Goal: Task Accomplishment & Management: Manage account settings

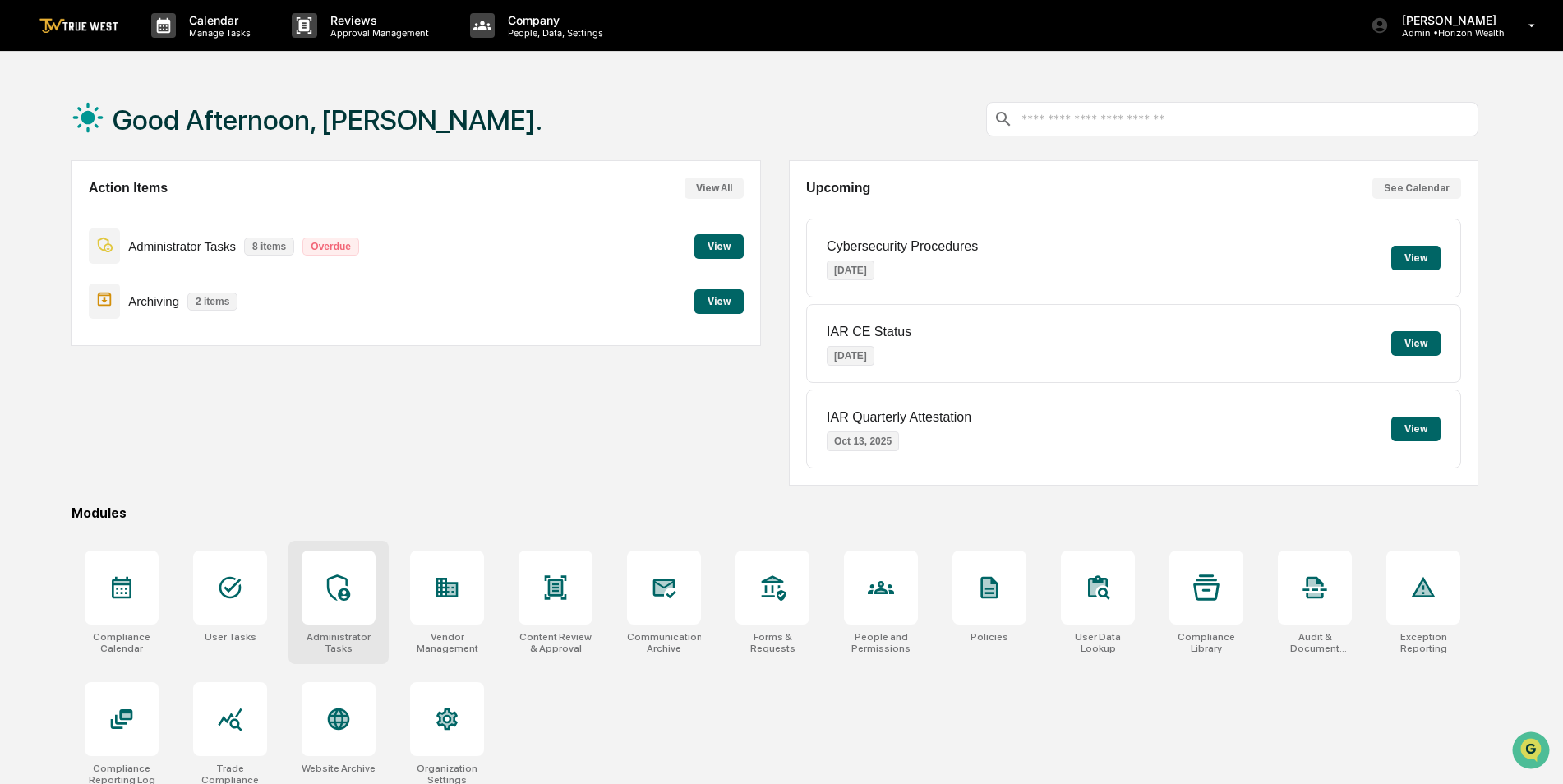
click at [343, 607] on div at bounding box center [339, 588] width 74 height 74
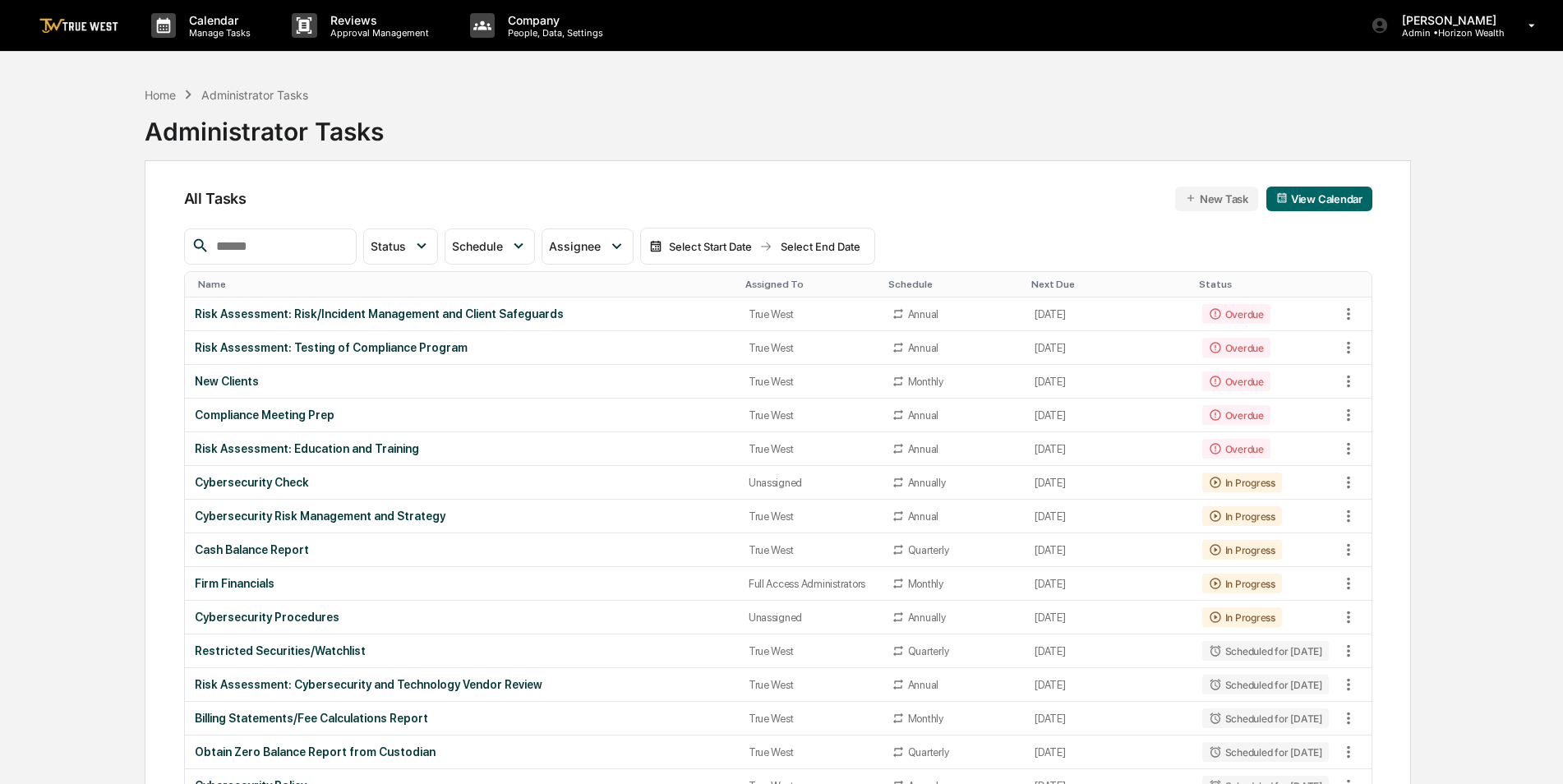
click at [312, 250] on input "text" at bounding box center [279, 246] width 139 height 22
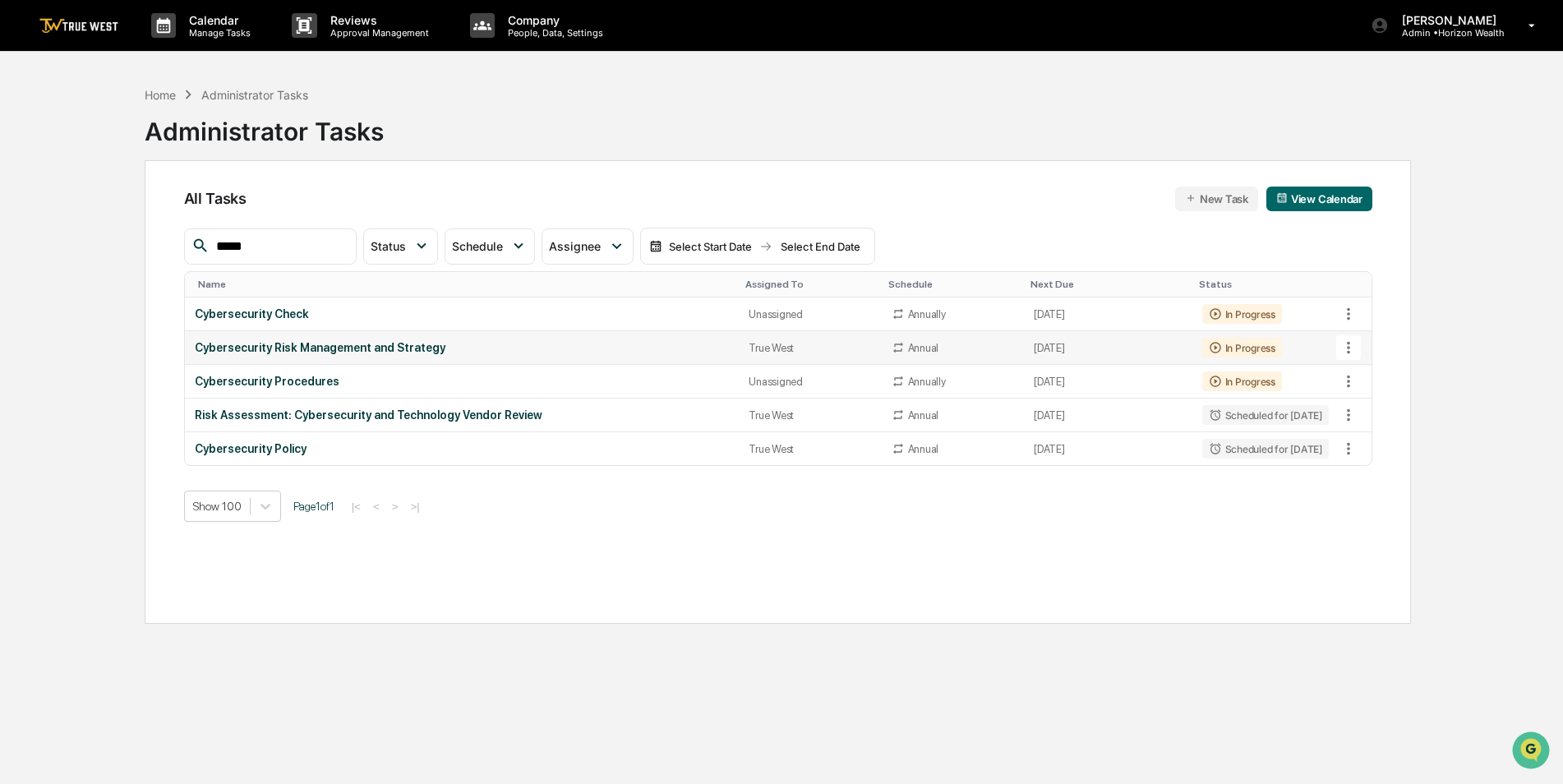
click at [1346, 346] on icon at bounding box center [1348, 347] width 18 height 18
click at [1363, 433] on img at bounding box center [1364, 438] width 13 height 13
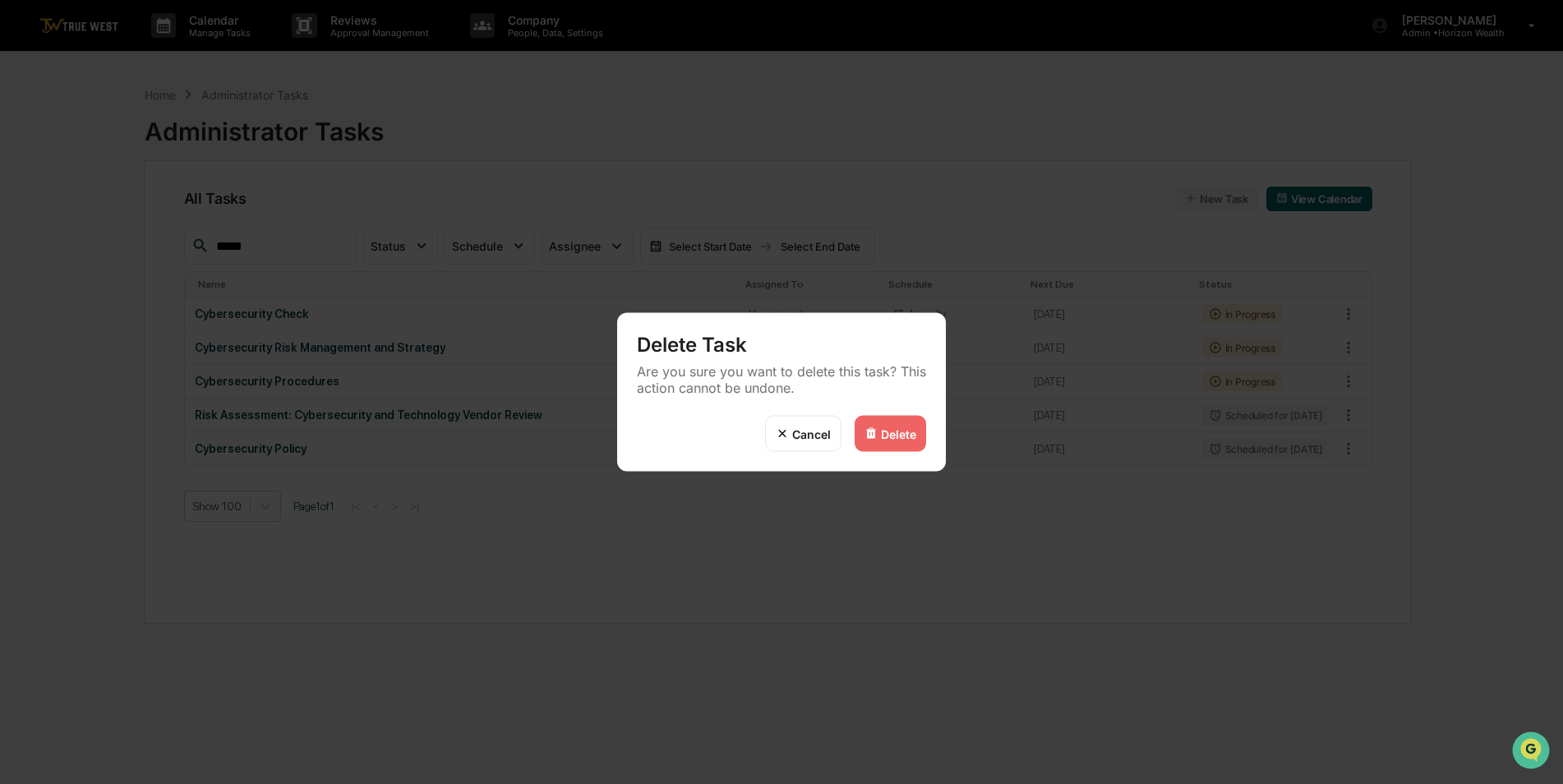
click at [902, 433] on div "Delete" at bounding box center [898, 433] width 35 height 14
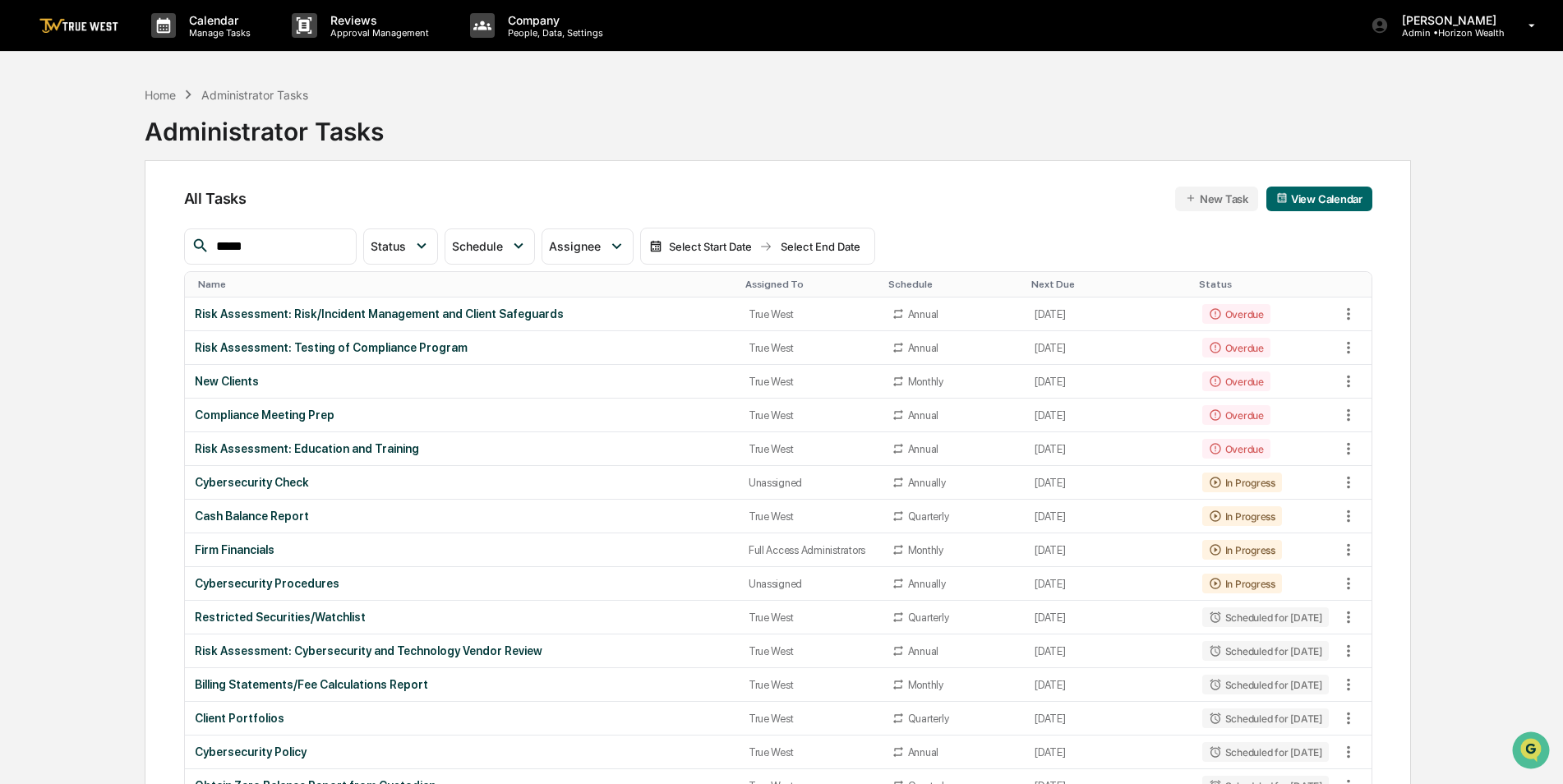
click at [274, 244] on input "*****" at bounding box center [279, 246] width 139 height 22
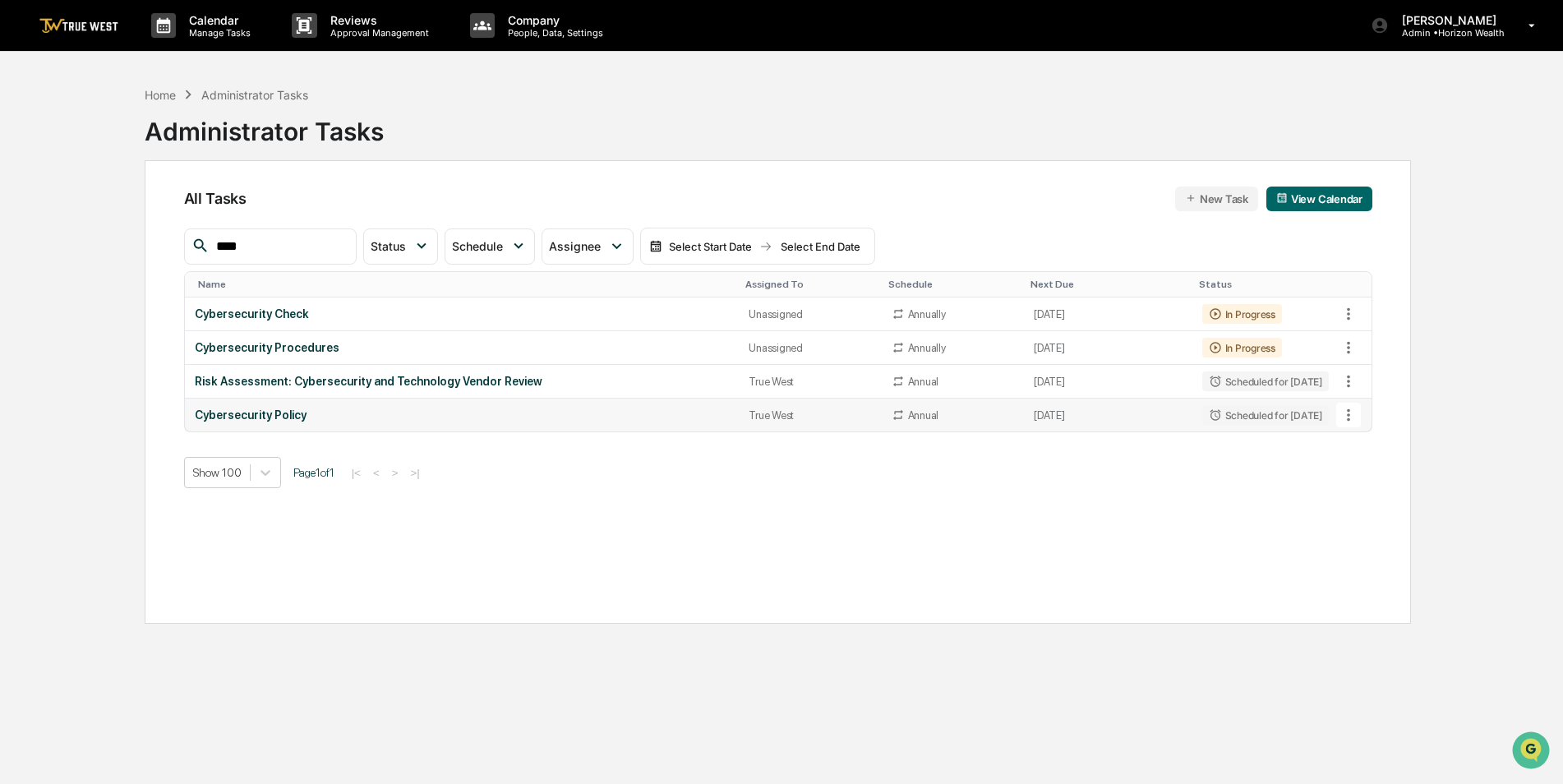
type input "****"
click at [1351, 422] on icon at bounding box center [1348, 414] width 18 height 18
click at [1368, 506] on img at bounding box center [1364, 505] width 13 height 13
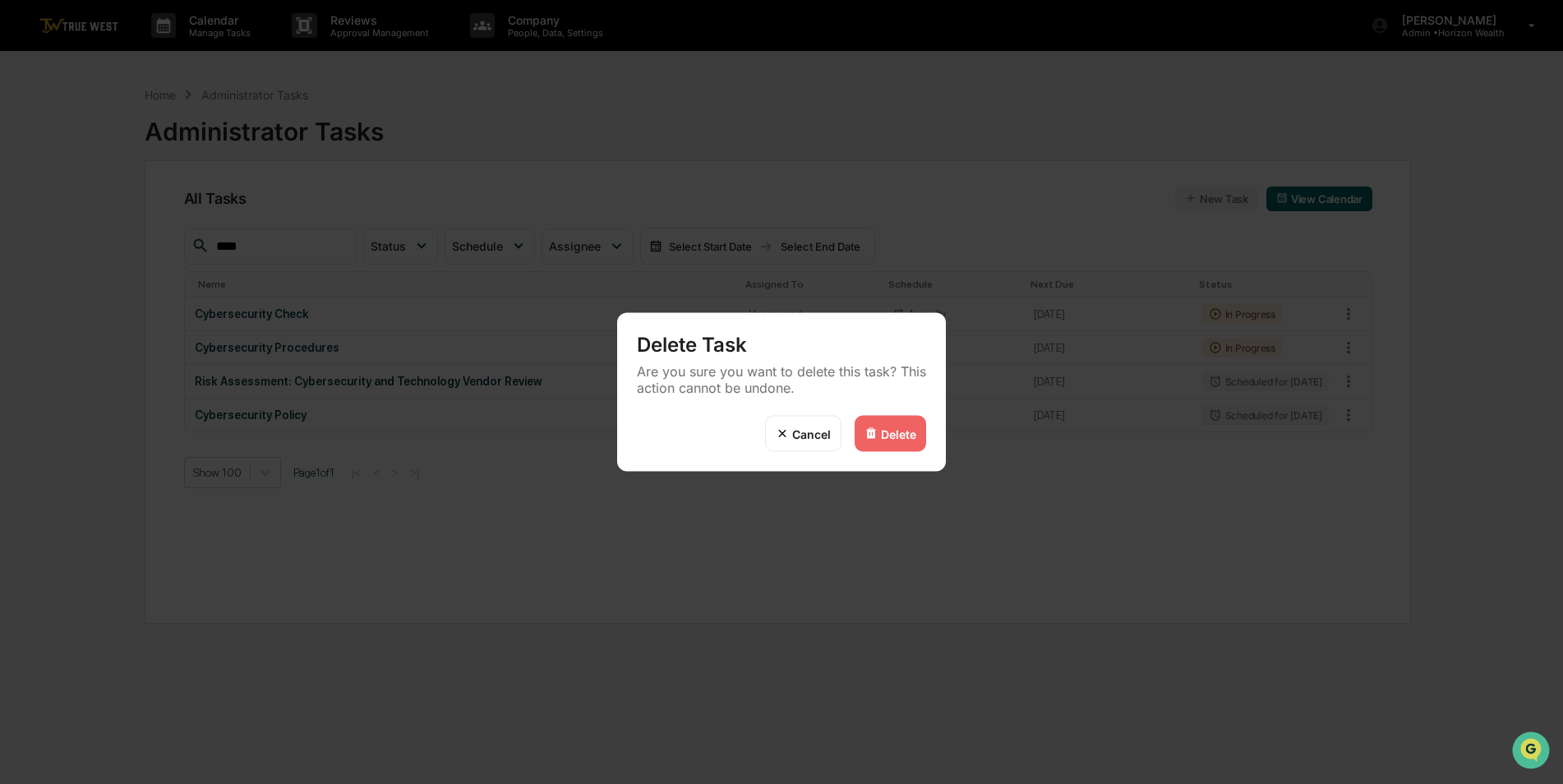
click at [904, 427] on div "Delete" at bounding box center [898, 433] width 35 height 14
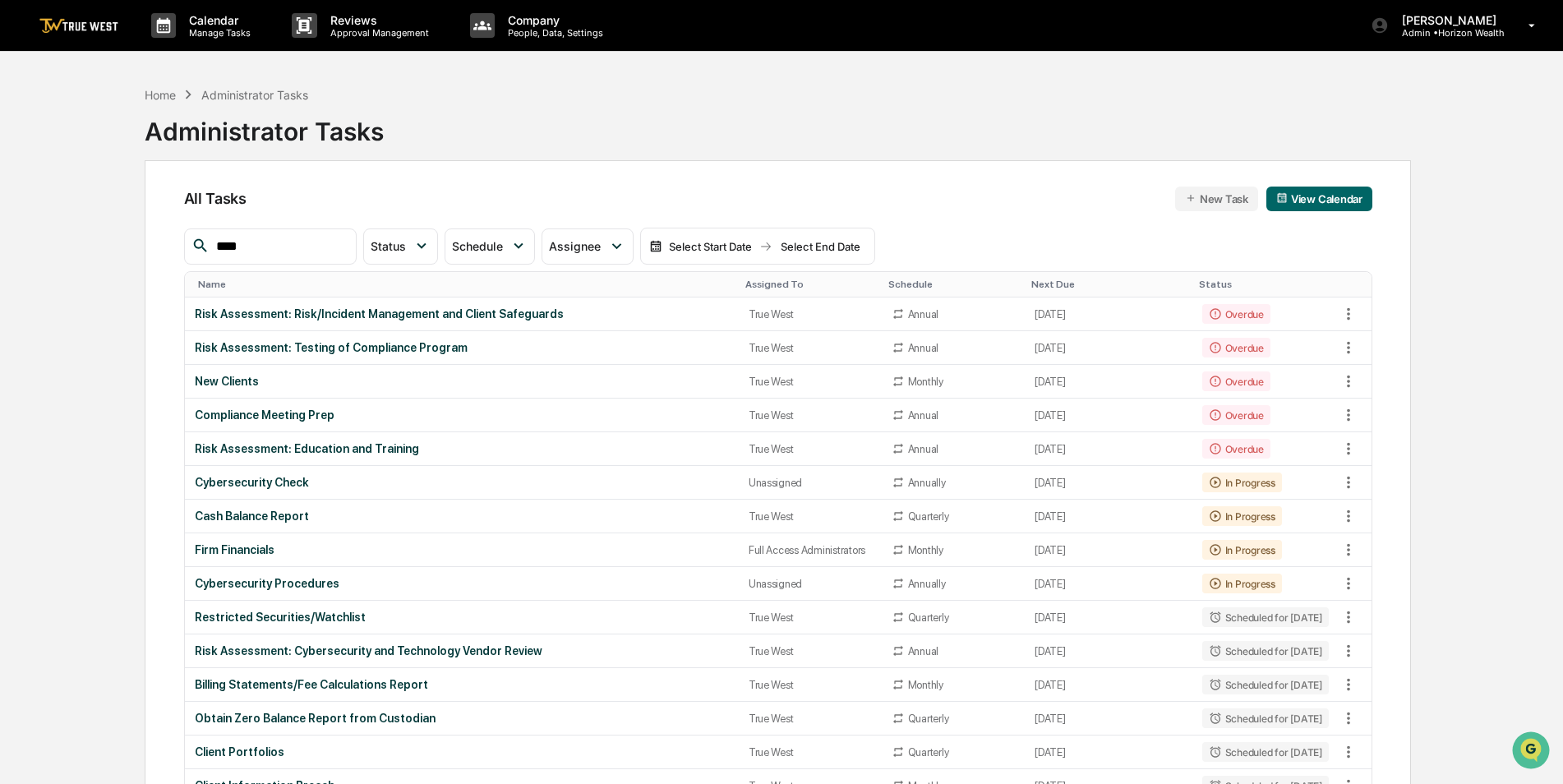
click at [759, 283] on div "Assigned To" at bounding box center [810, 284] width 130 height 11
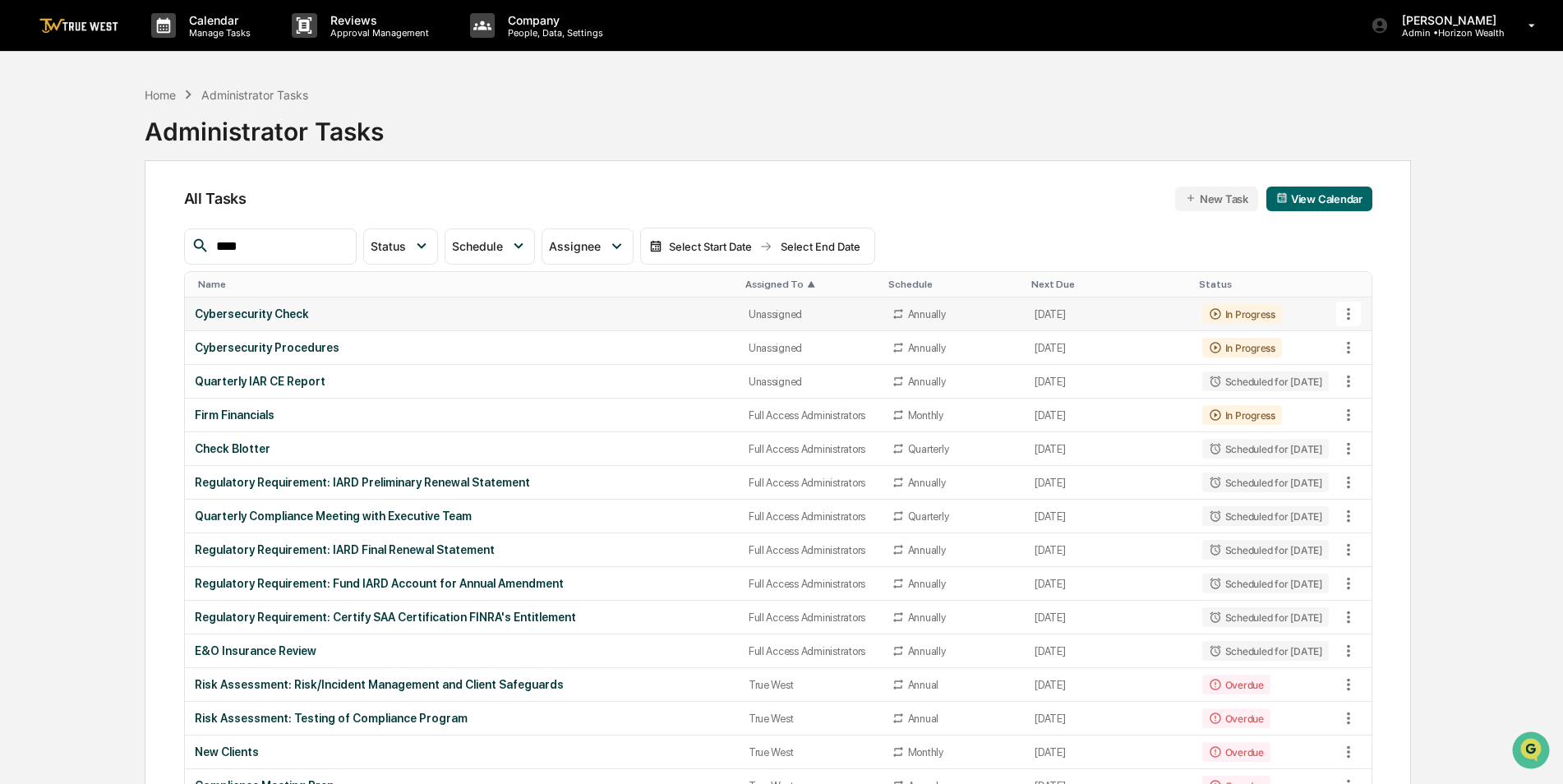
click at [453, 314] on div "Cybersecurity Check" at bounding box center [461, 314] width 534 height 13
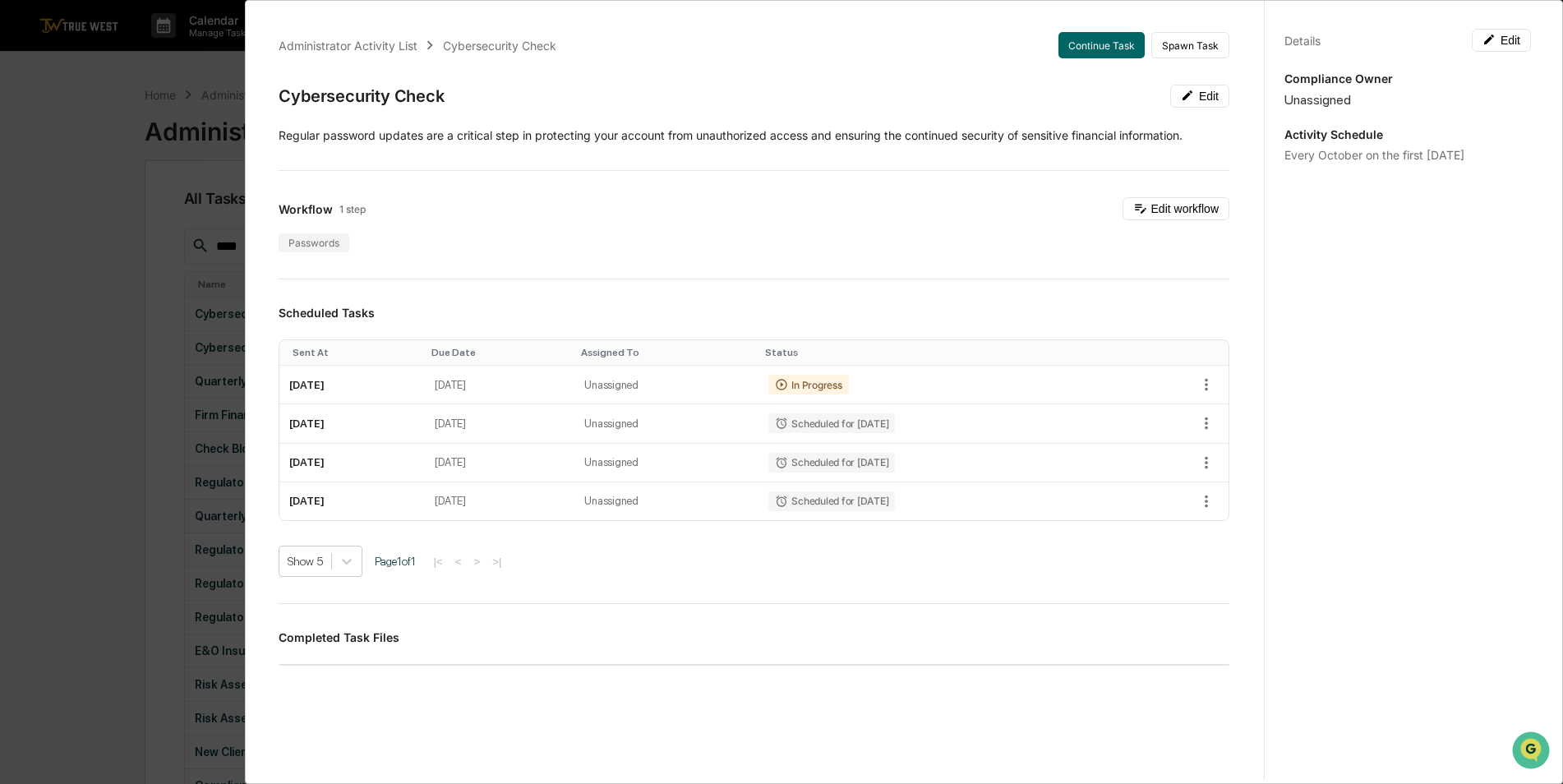
click at [64, 210] on div "Administrator Activity List Cybersecurity Check Continue Task Spawn Task Cybers…" at bounding box center [782, 392] width 1563 height 784
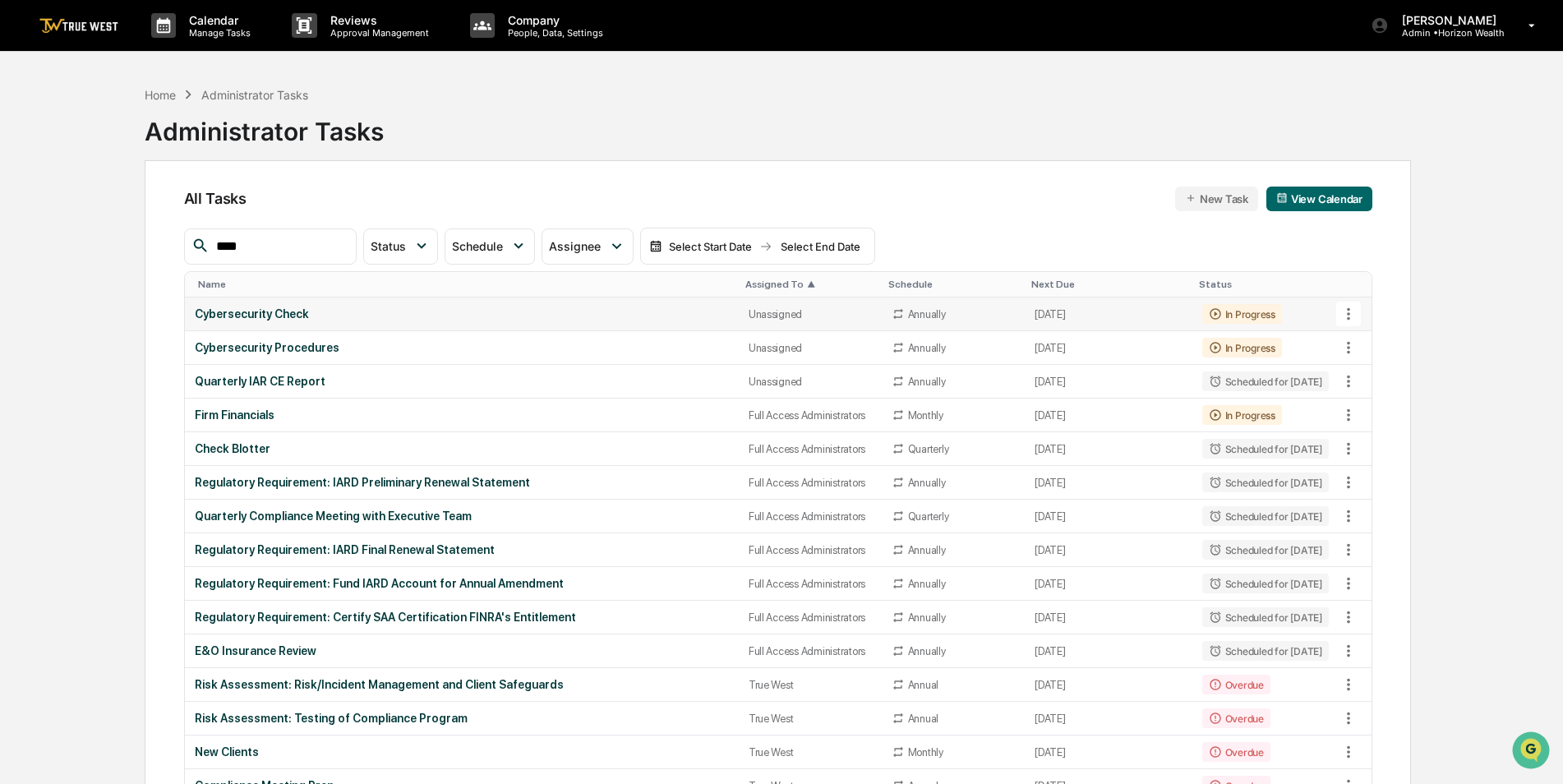
click at [760, 304] on td "Unassigned" at bounding box center [810, 315] width 143 height 34
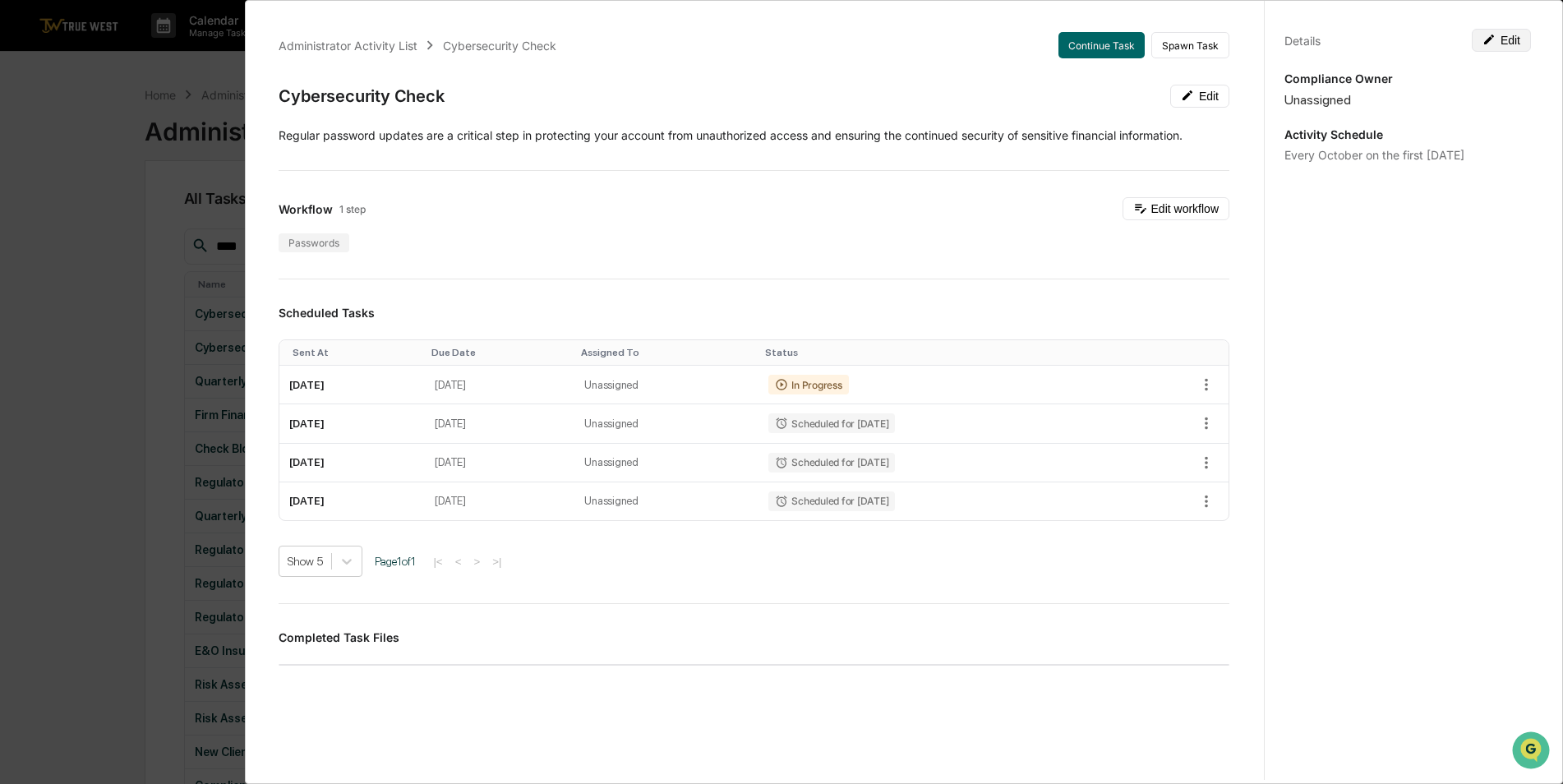
click at [1506, 36] on button "Edit" at bounding box center [1501, 40] width 59 height 23
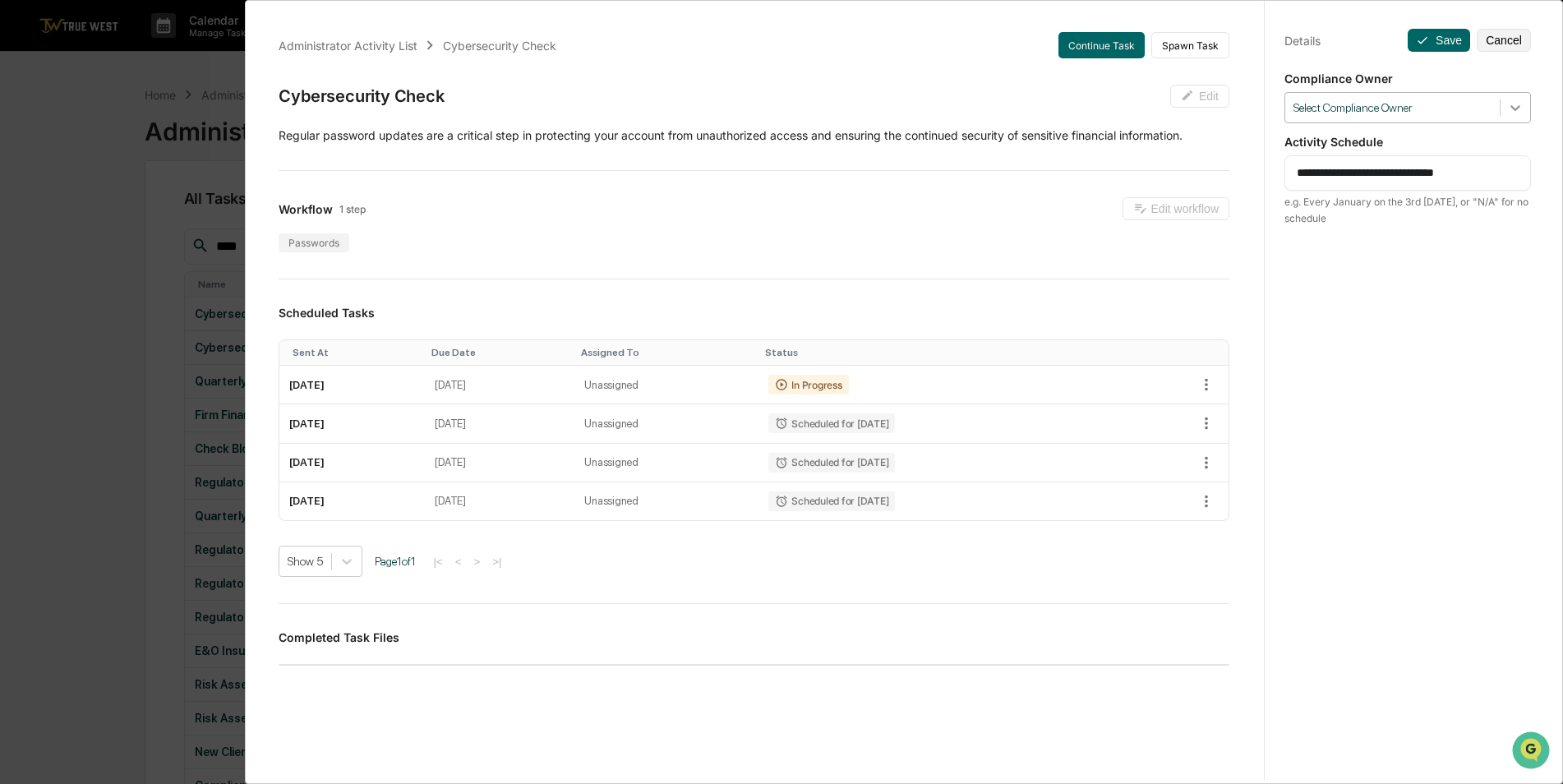
click at [1513, 111] on icon at bounding box center [1515, 107] width 16 height 16
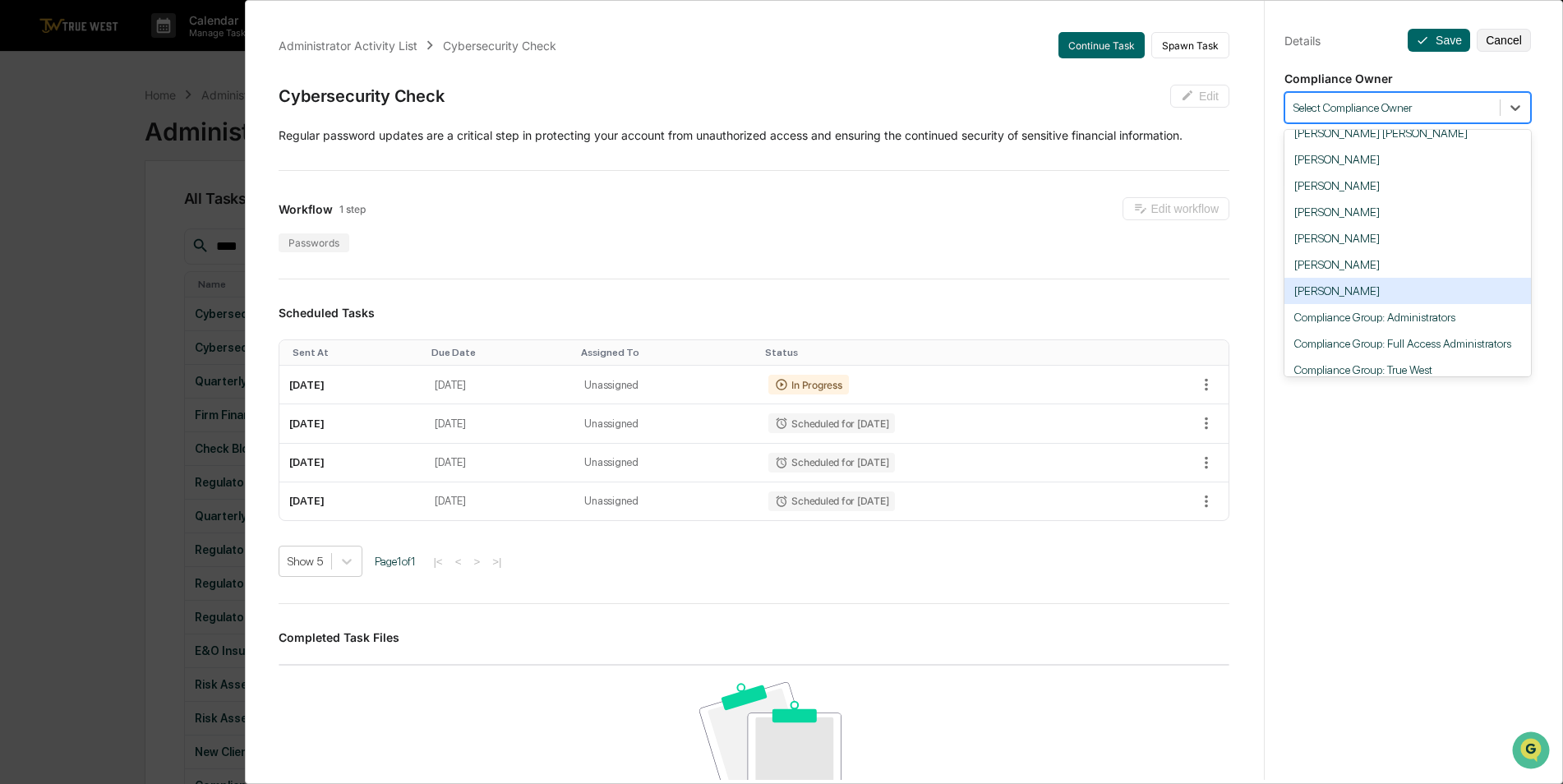
scroll to position [101, 0]
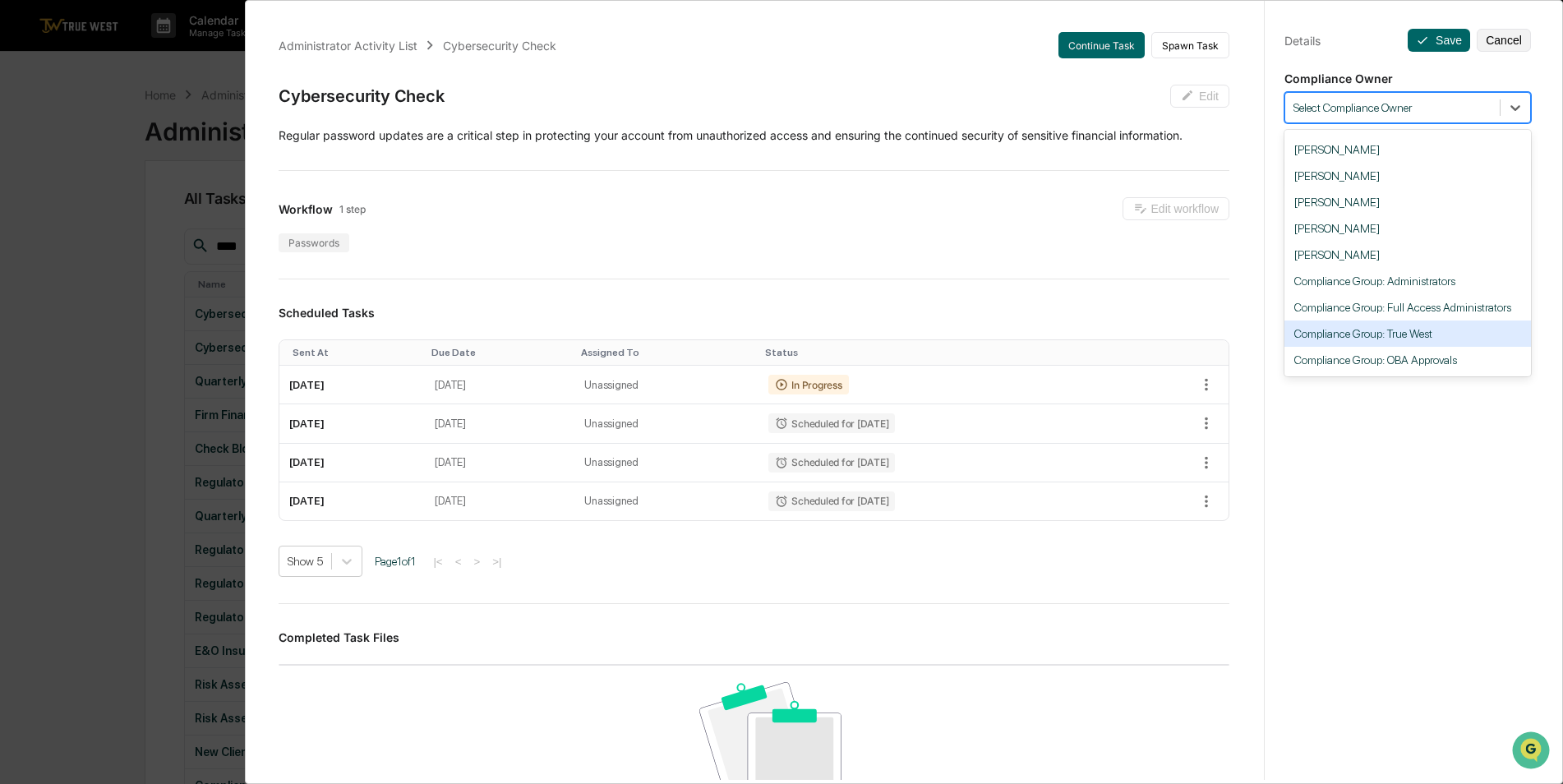
click at [1453, 338] on div "Compliance Group: True West" at bounding box center [1407, 334] width 247 height 27
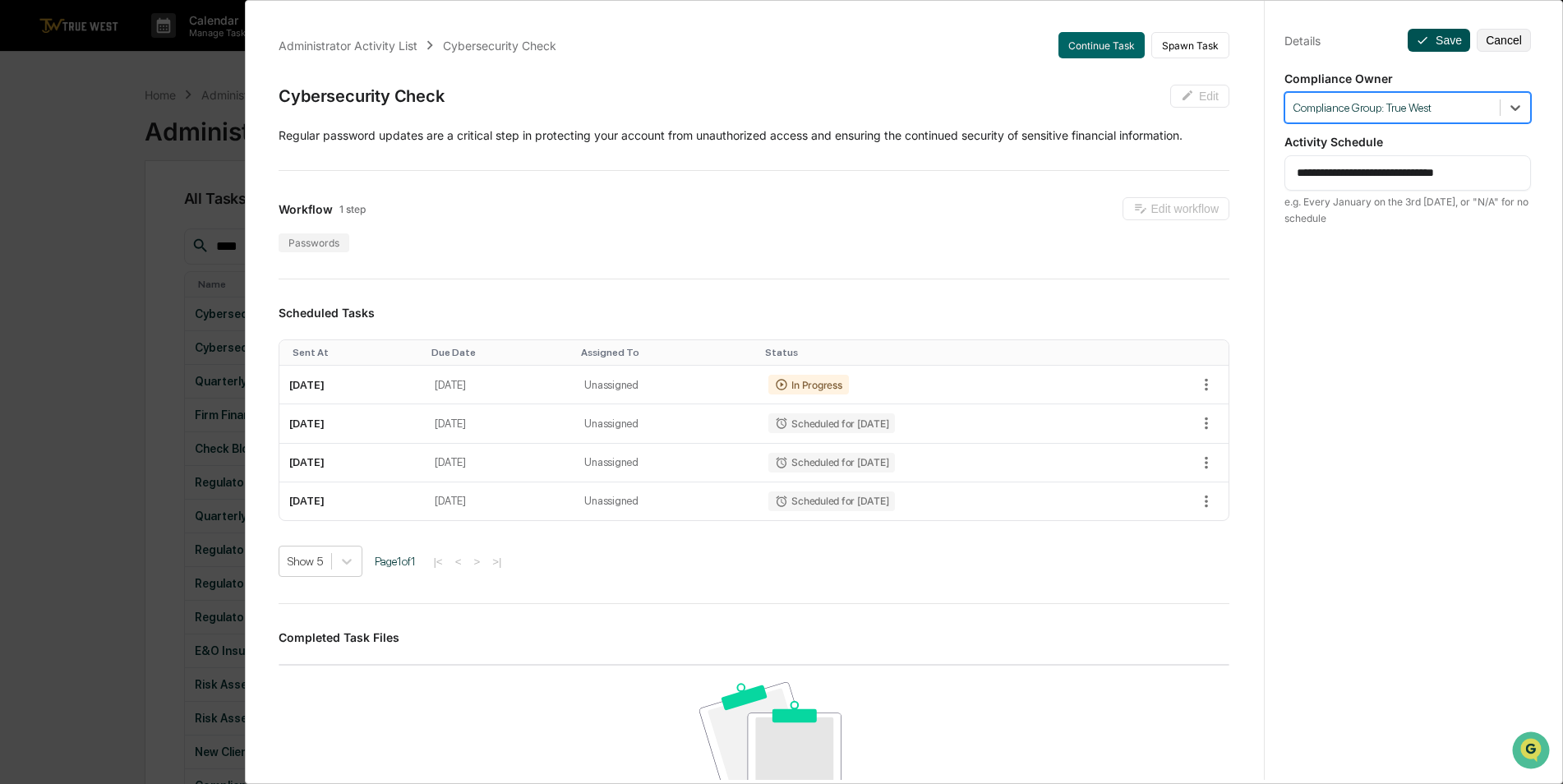
click at [1436, 42] on button "Save" at bounding box center [1439, 40] width 63 height 23
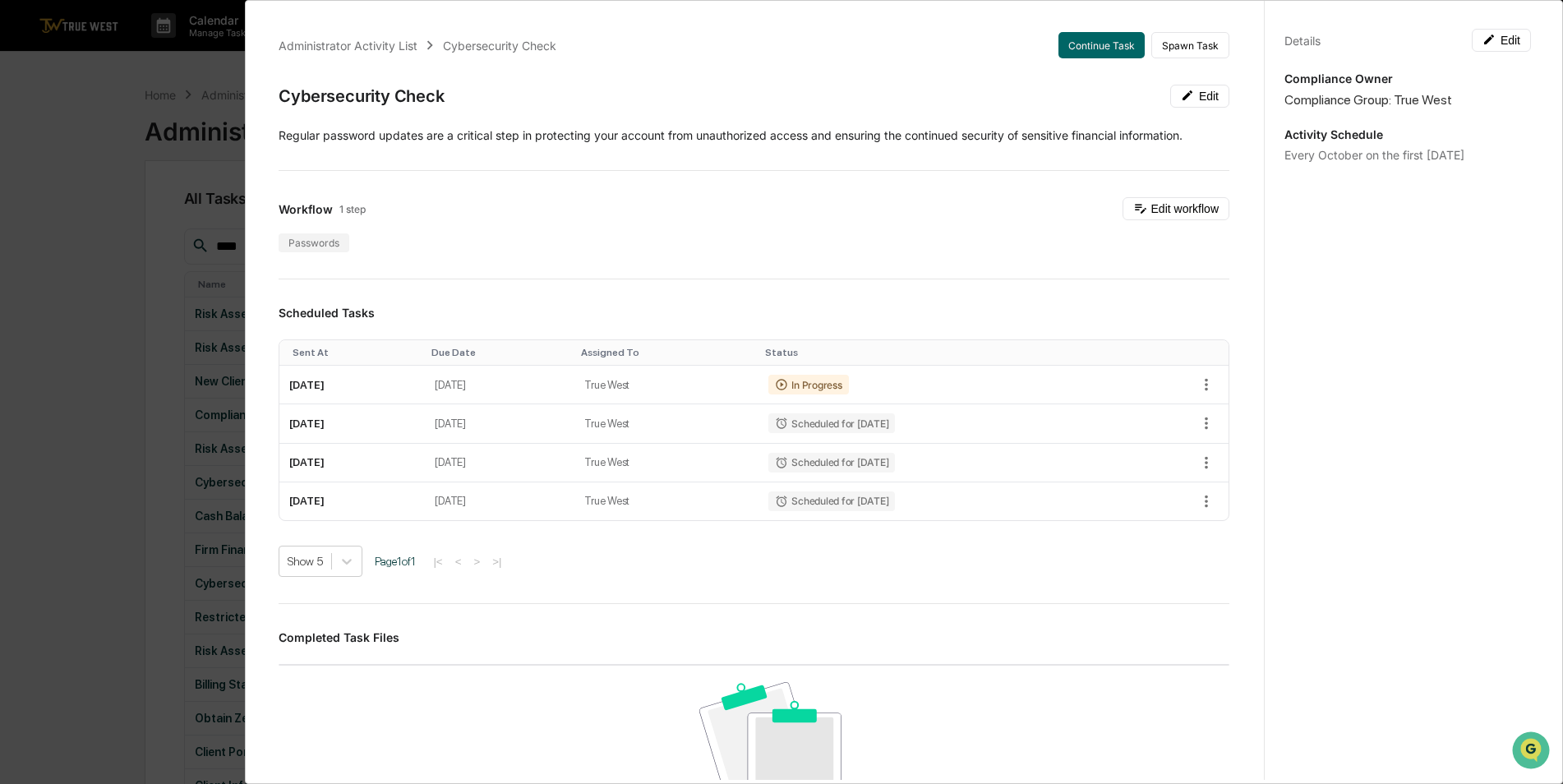
click at [68, 177] on div "Administrator Activity List Cybersecurity Check Continue Task Spawn Task Cybers…" at bounding box center [782, 392] width 1563 height 784
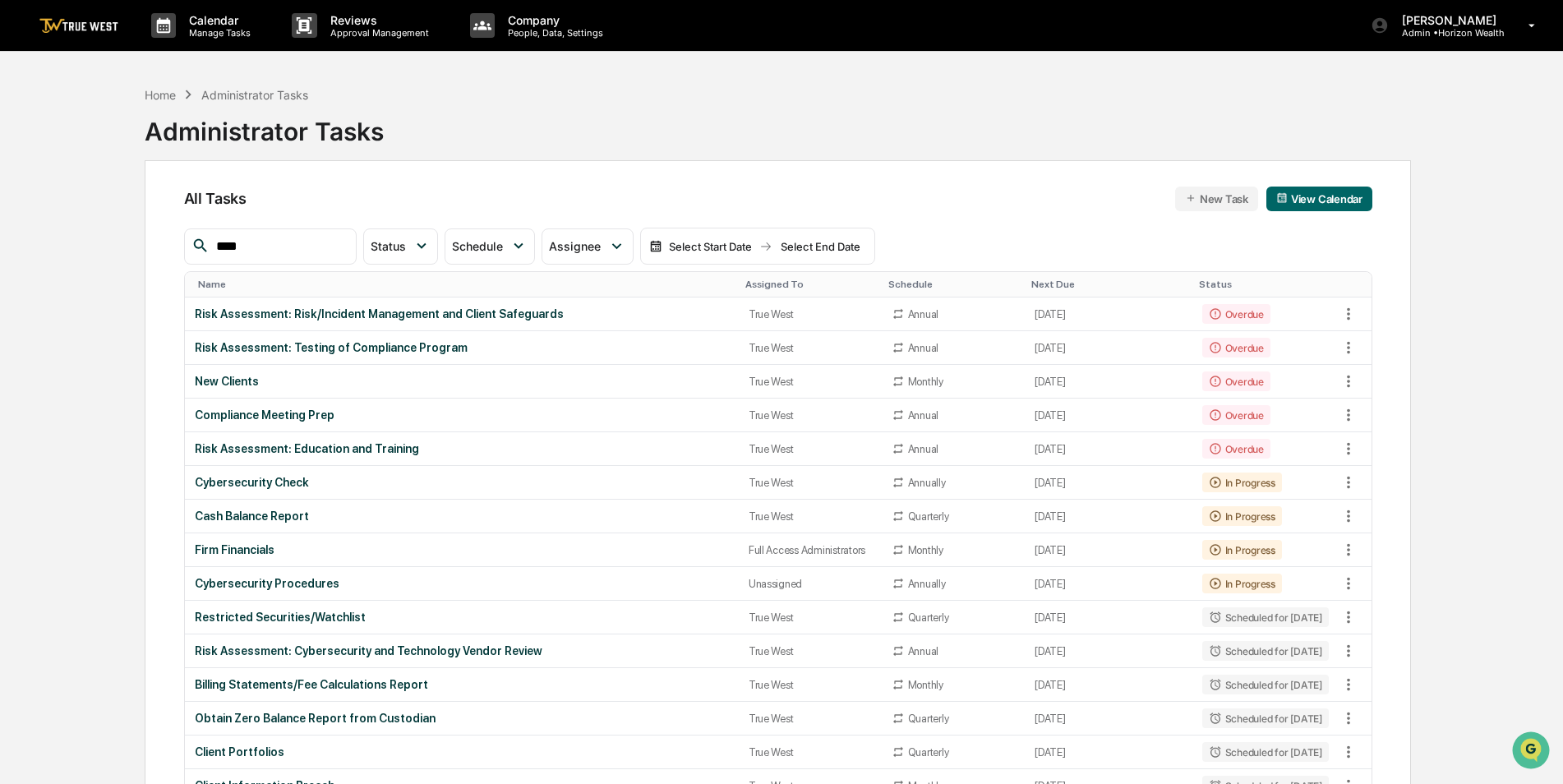
click at [745, 284] on div "Assigned To" at bounding box center [810, 284] width 130 height 11
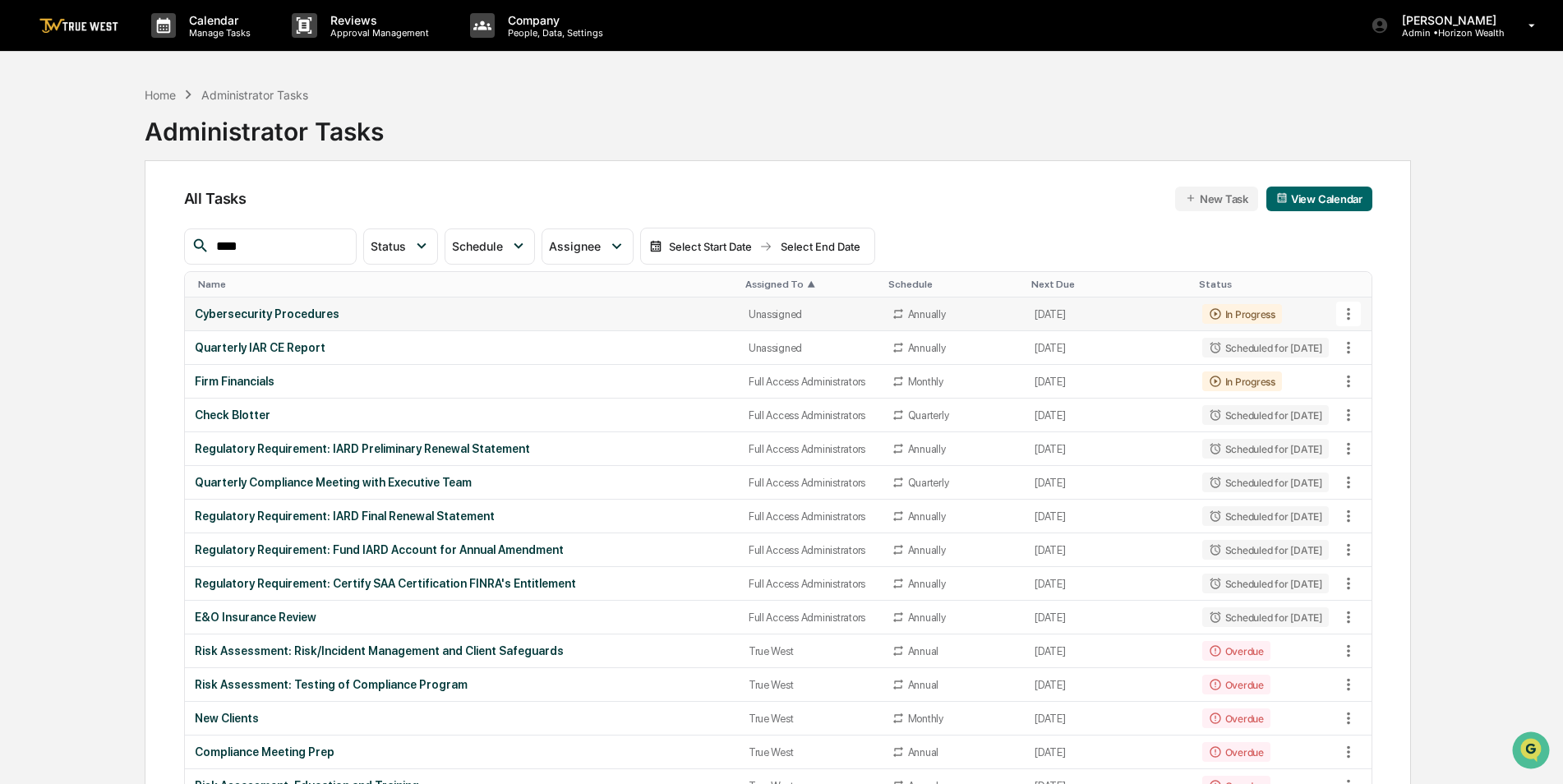
click at [458, 301] on td "Cybersecurity Procedures" at bounding box center [462, 315] width 554 height 34
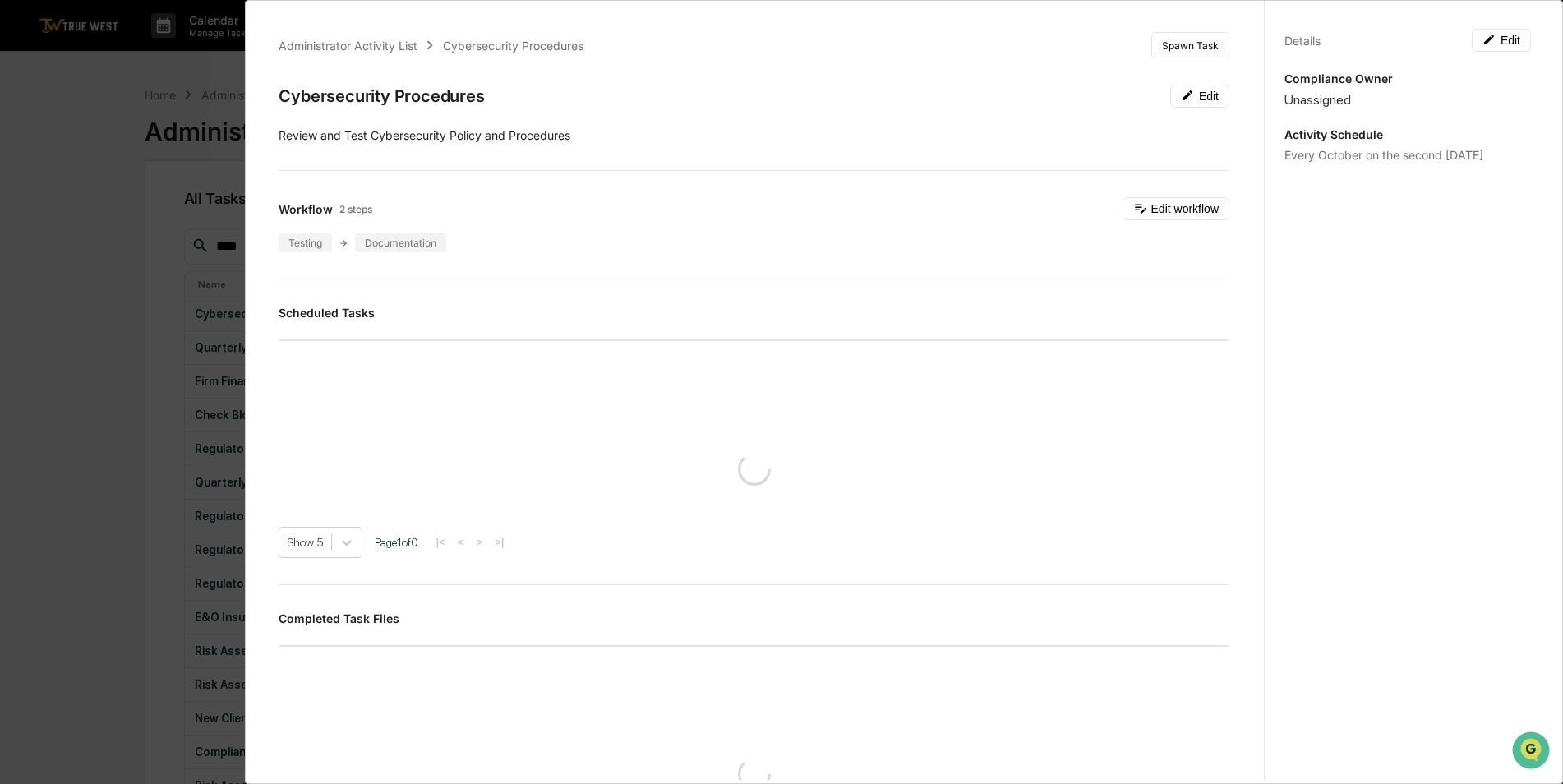
click at [1504, 56] on div "Details Edit Compliance Owner Unassigned Activity Schedule Every October on the…" at bounding box center [1407, 408] width 286 height 823
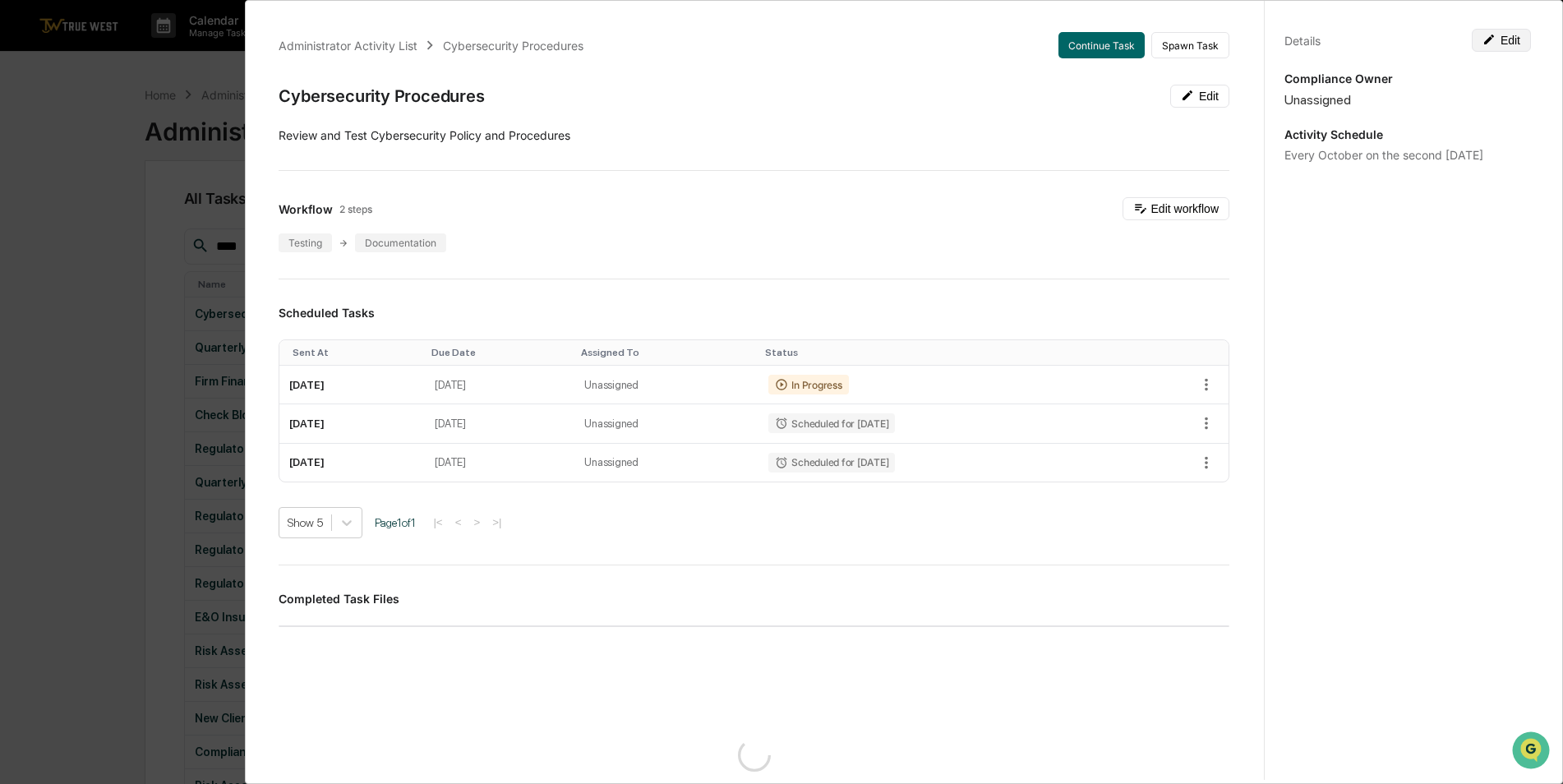
click at [1506, 46] on button "Edit" at bounding box center [1501, 40] width 59 height 23
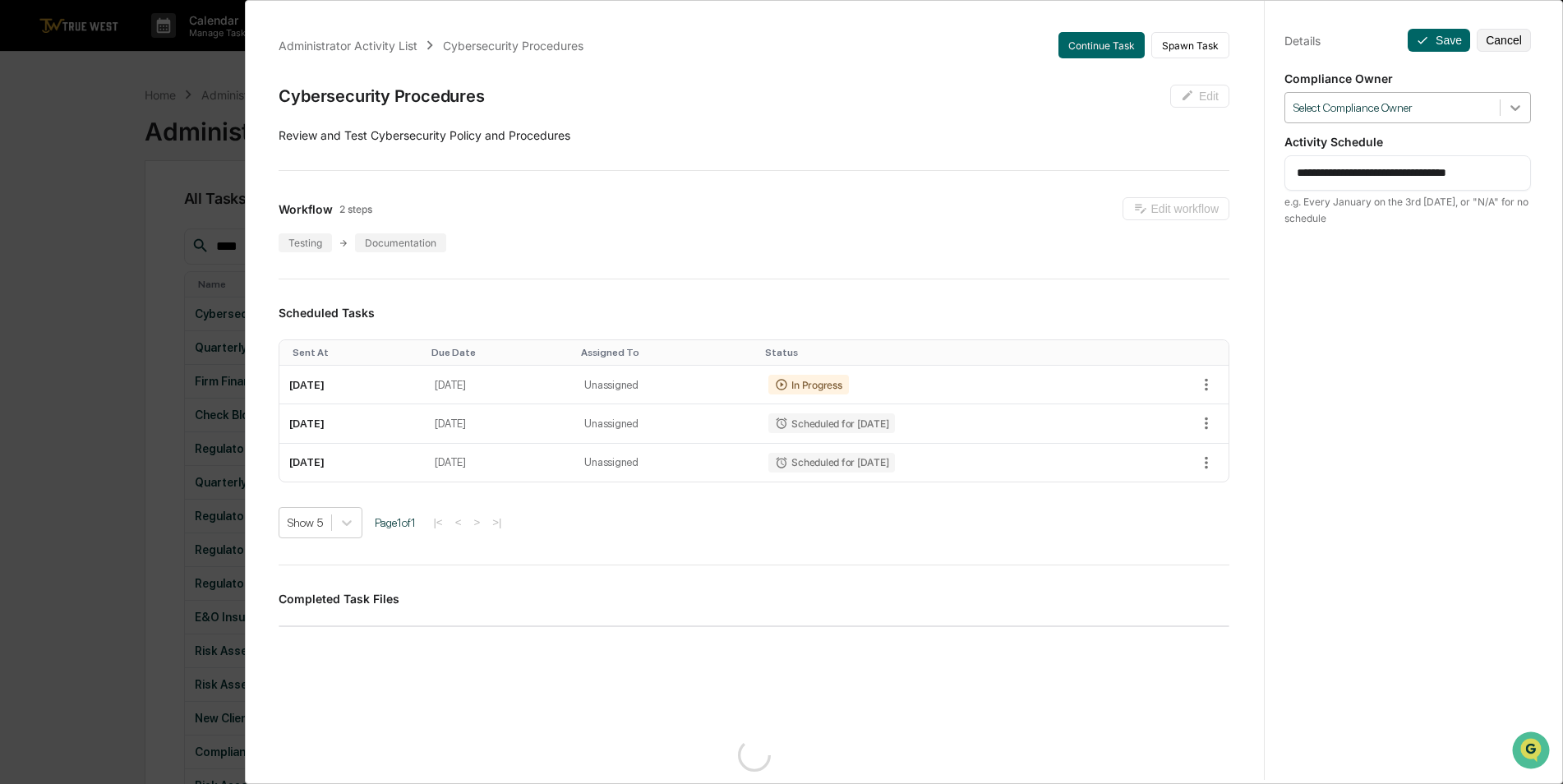
click at [1507, 102] on icon at bounding box center [1515, 107] width 16 height 16
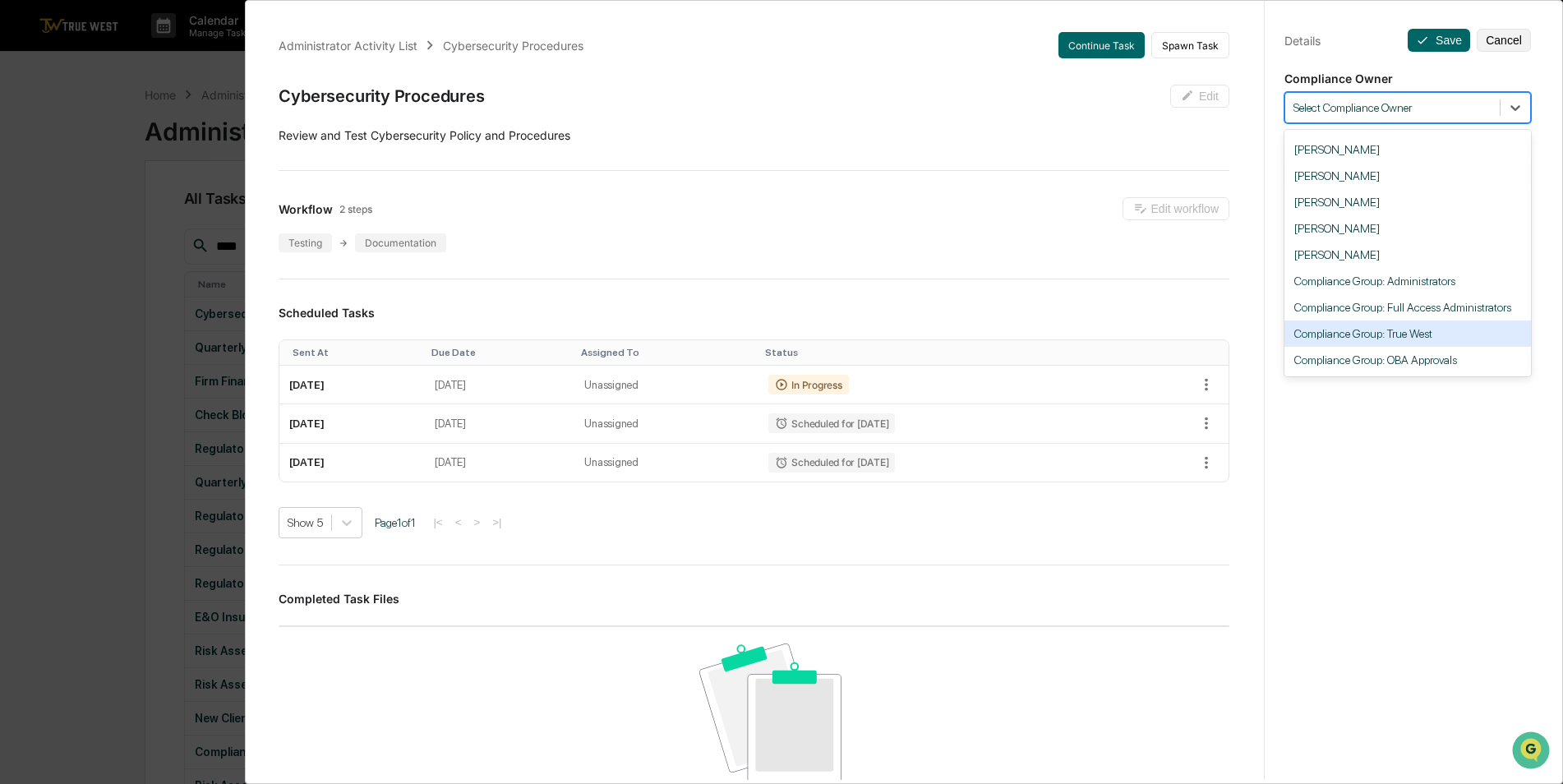
click at [1442, 329] on div "Compliance Group: True West" at bounding box center [1407, 334] width 247 height 27
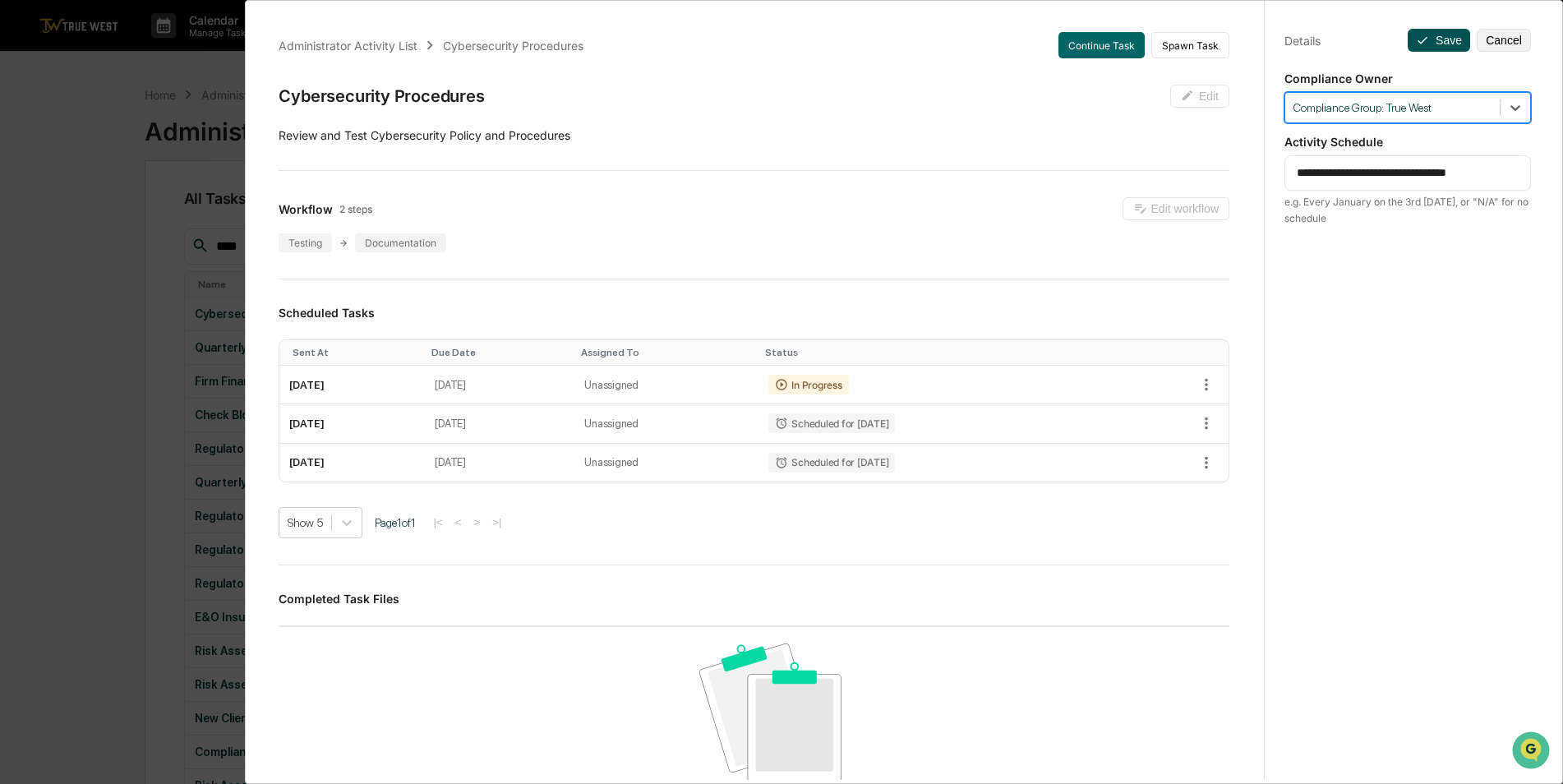
click at [1429, 40] on button "Save" at bounding box center [1439, 40] width 63 height 23
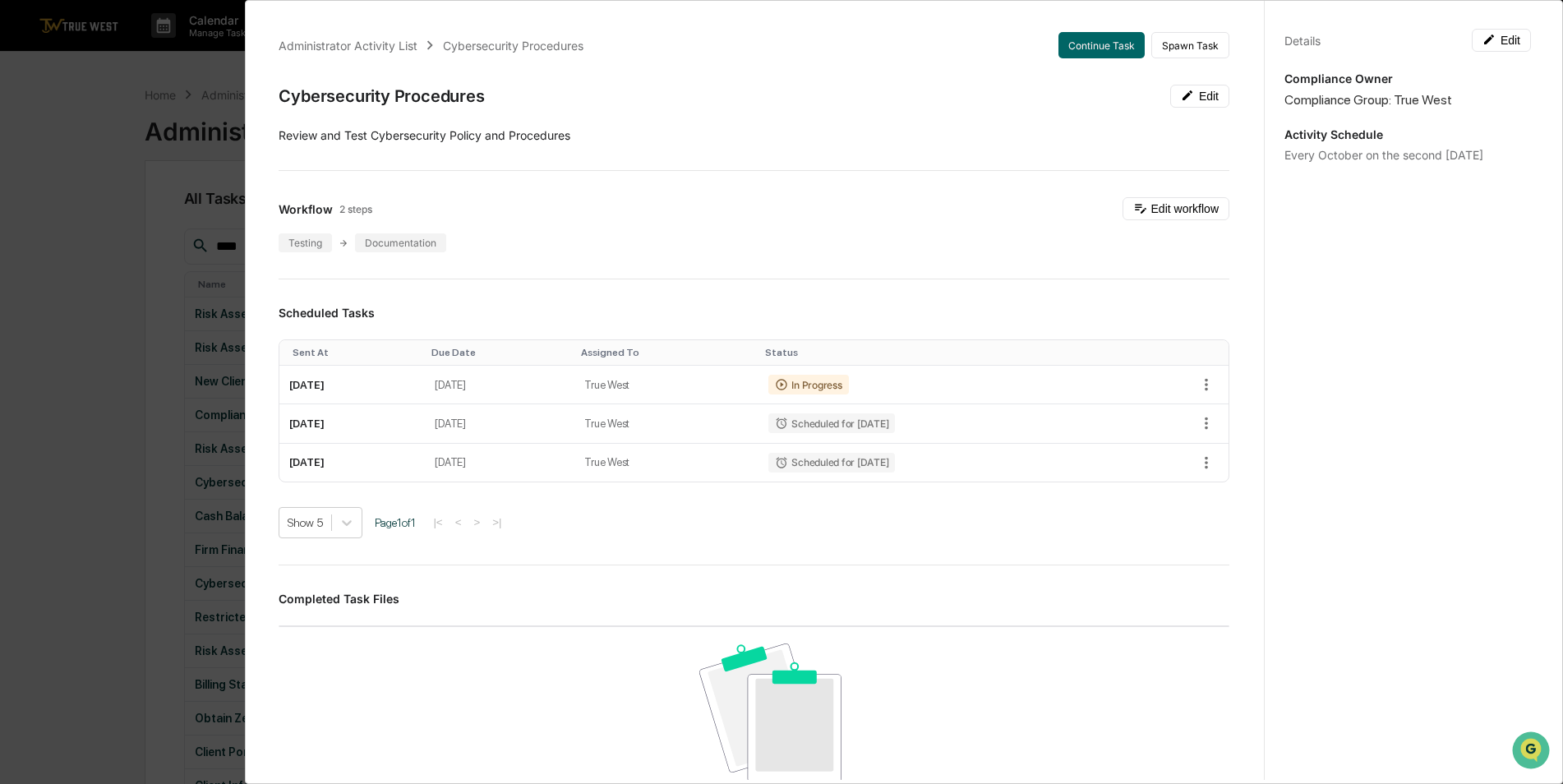
click at [170, 221] on div "Administrator Activity List Cybersecurity Procedures Continue Task Spawn Task C…" at bounding box center [782, 392] width 1563 height 784
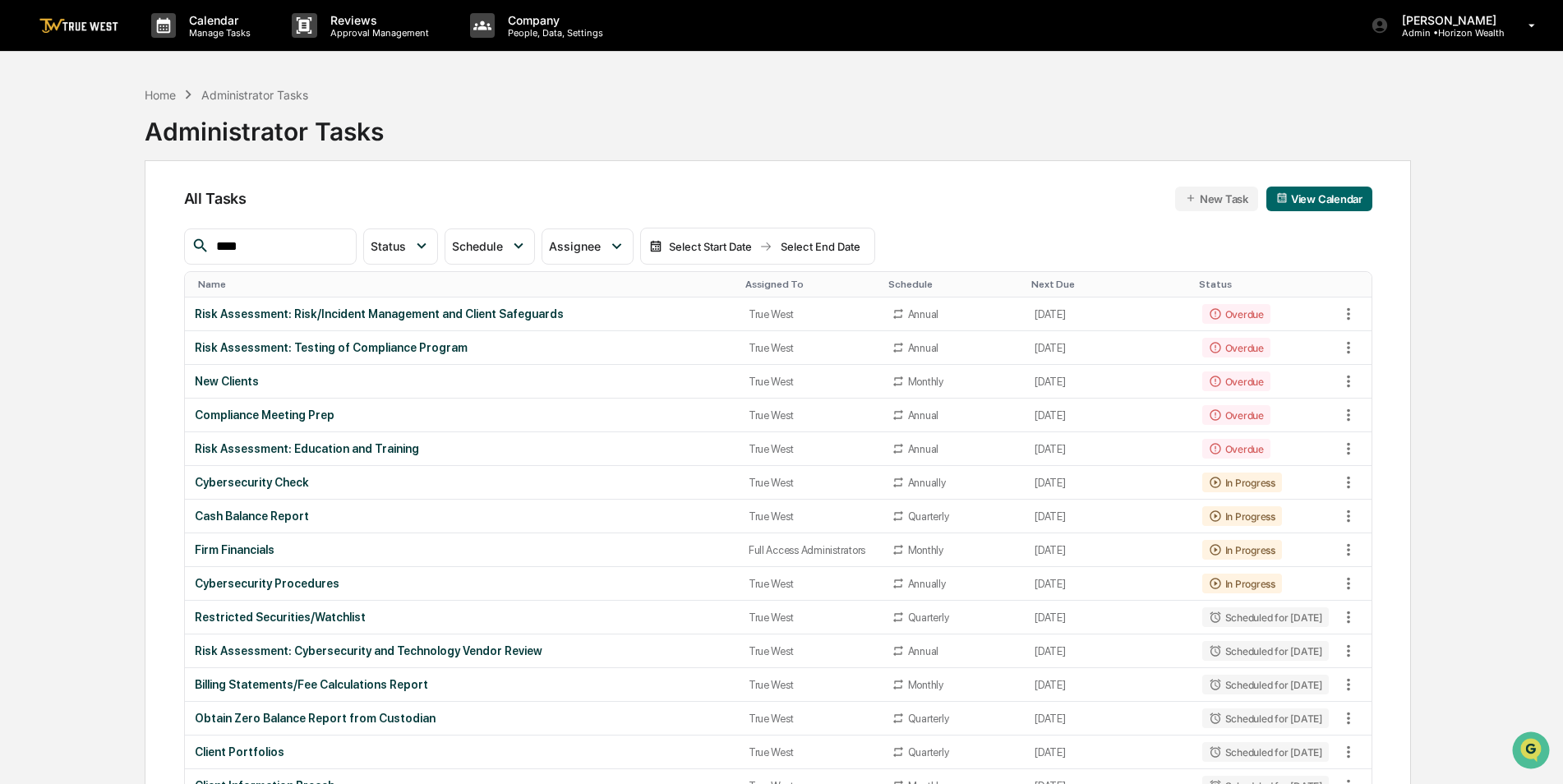
click at [766, 283] on div "Assigned To" at bounding box center [810, 284] width 130 height 11
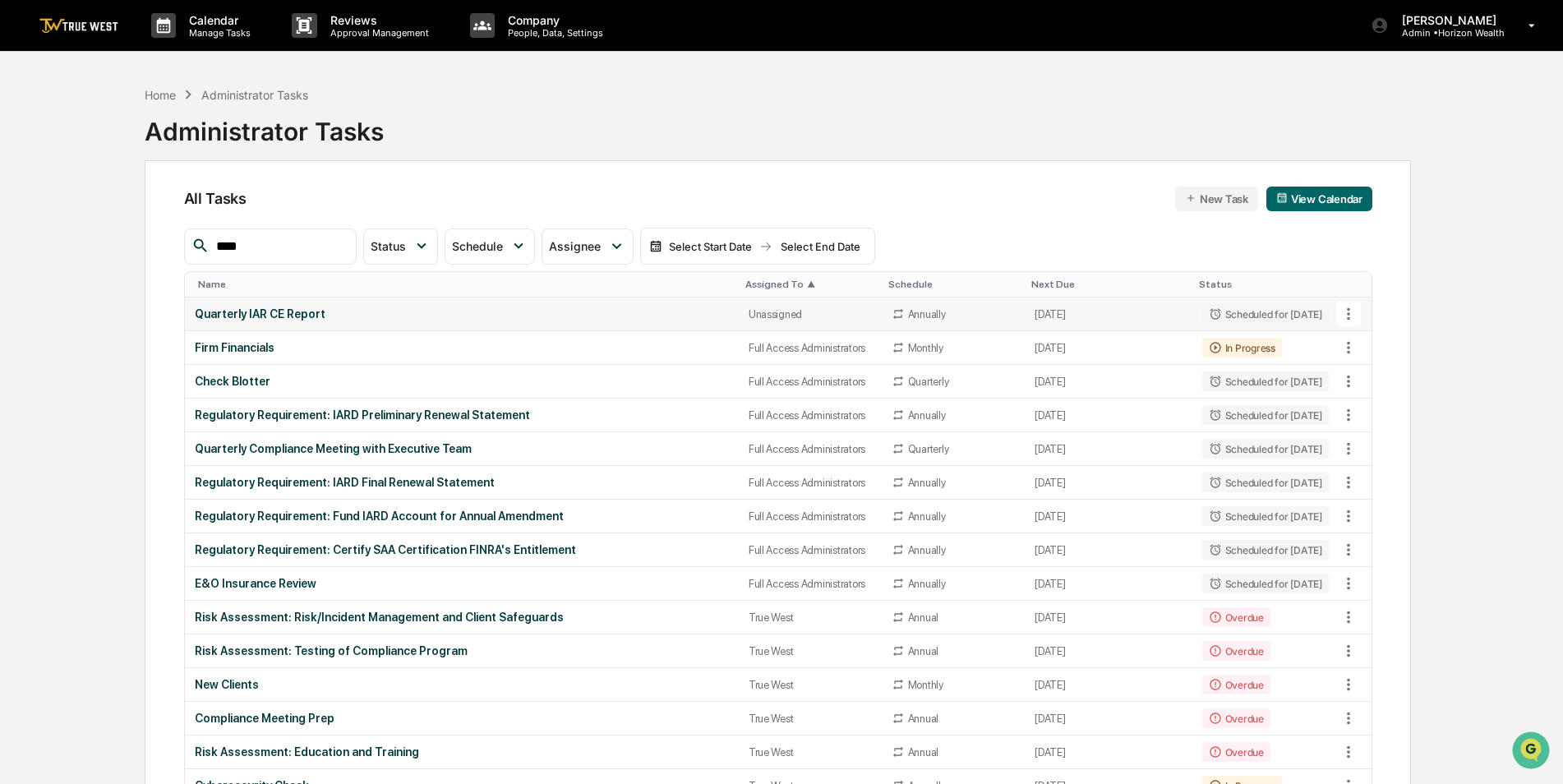
click at [483, 317] on div "Quarterly IAR CE Report" at bounding box center [461, 314] width 534 height 13
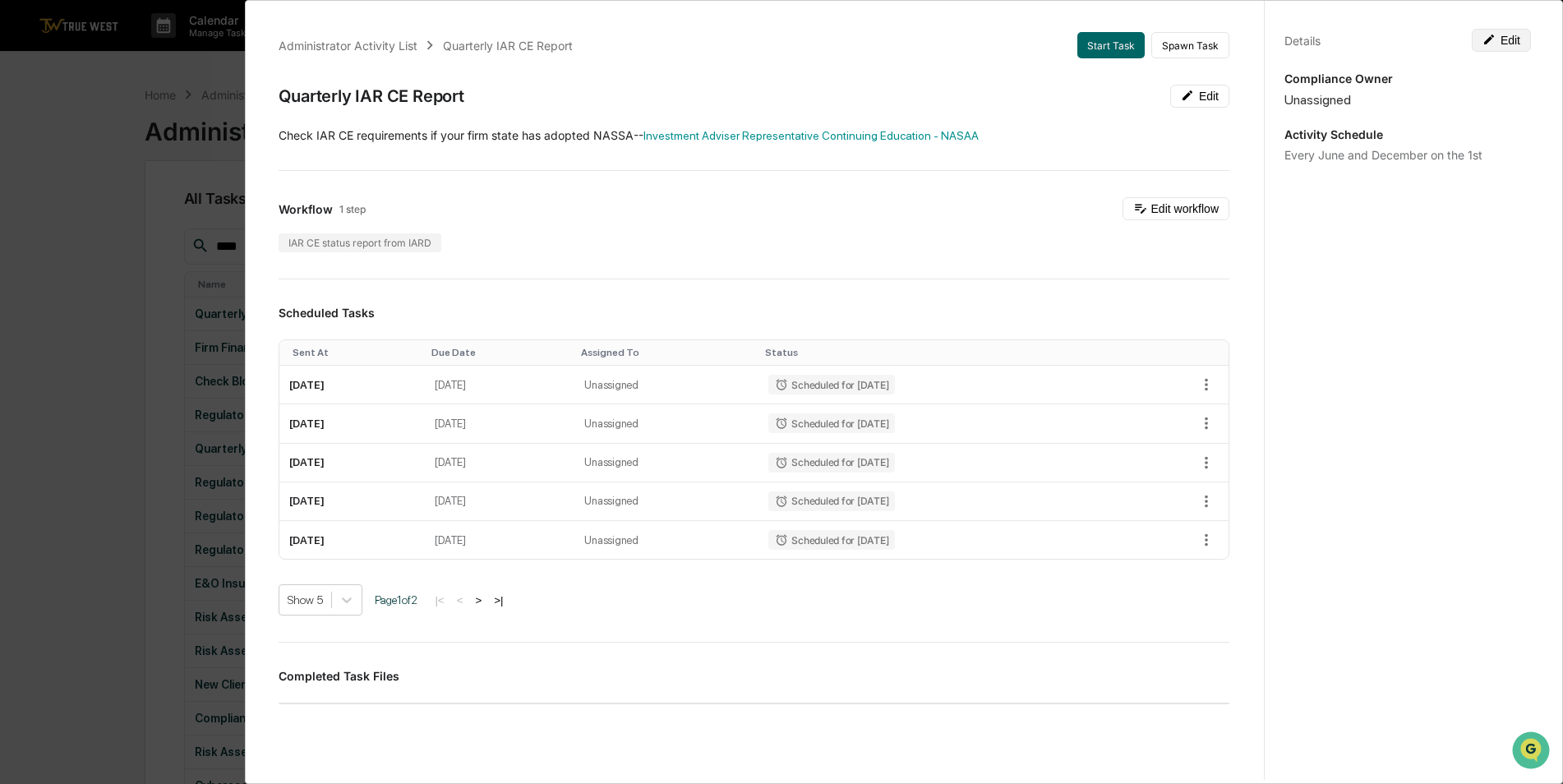
click at [1479, 49] on button "Edit" at bounding box center [1501, 40] width 59 height 23
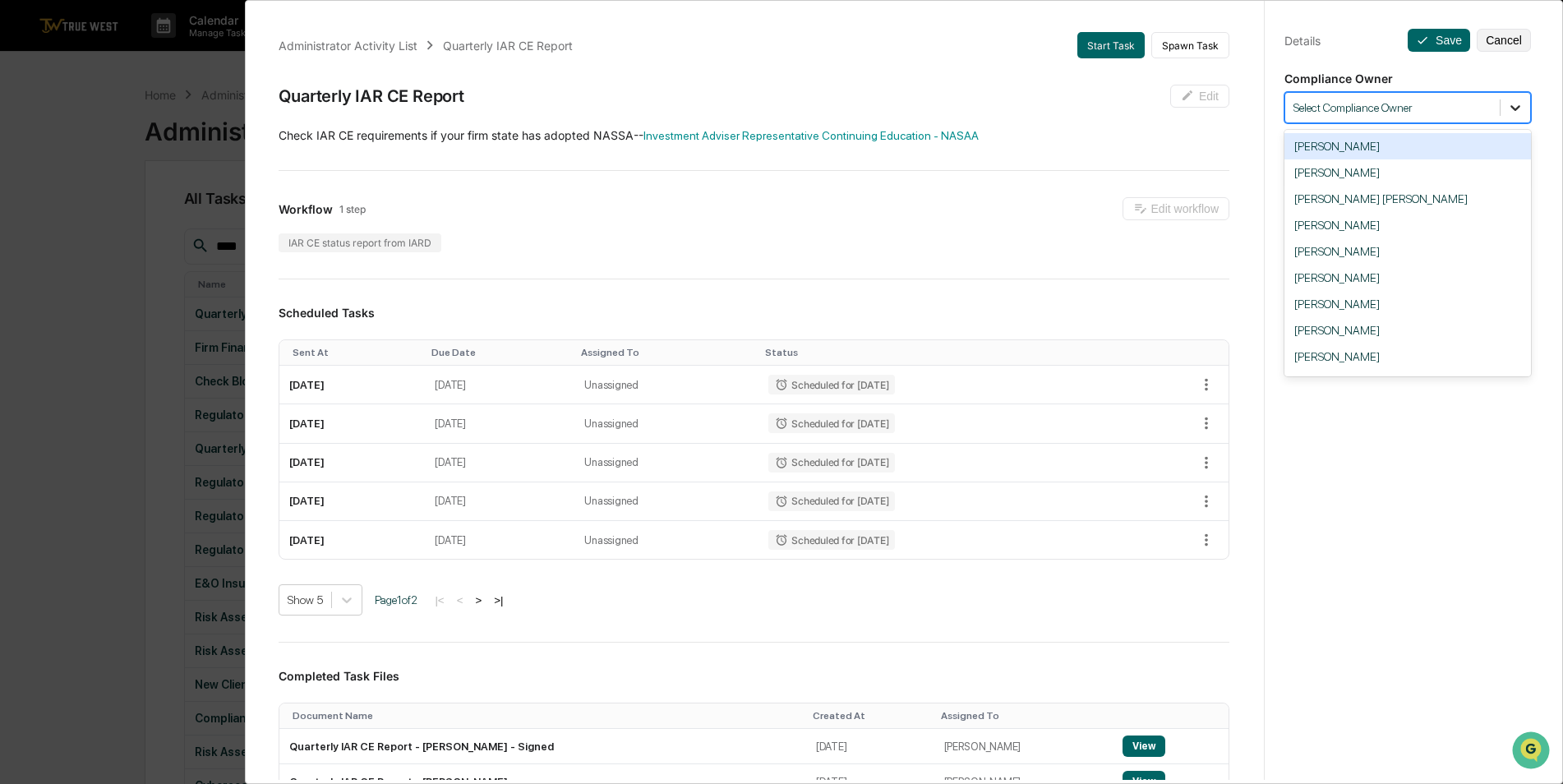
click at [1508, 106] on icon at bounding box center [1515, 107] width 16 height 16
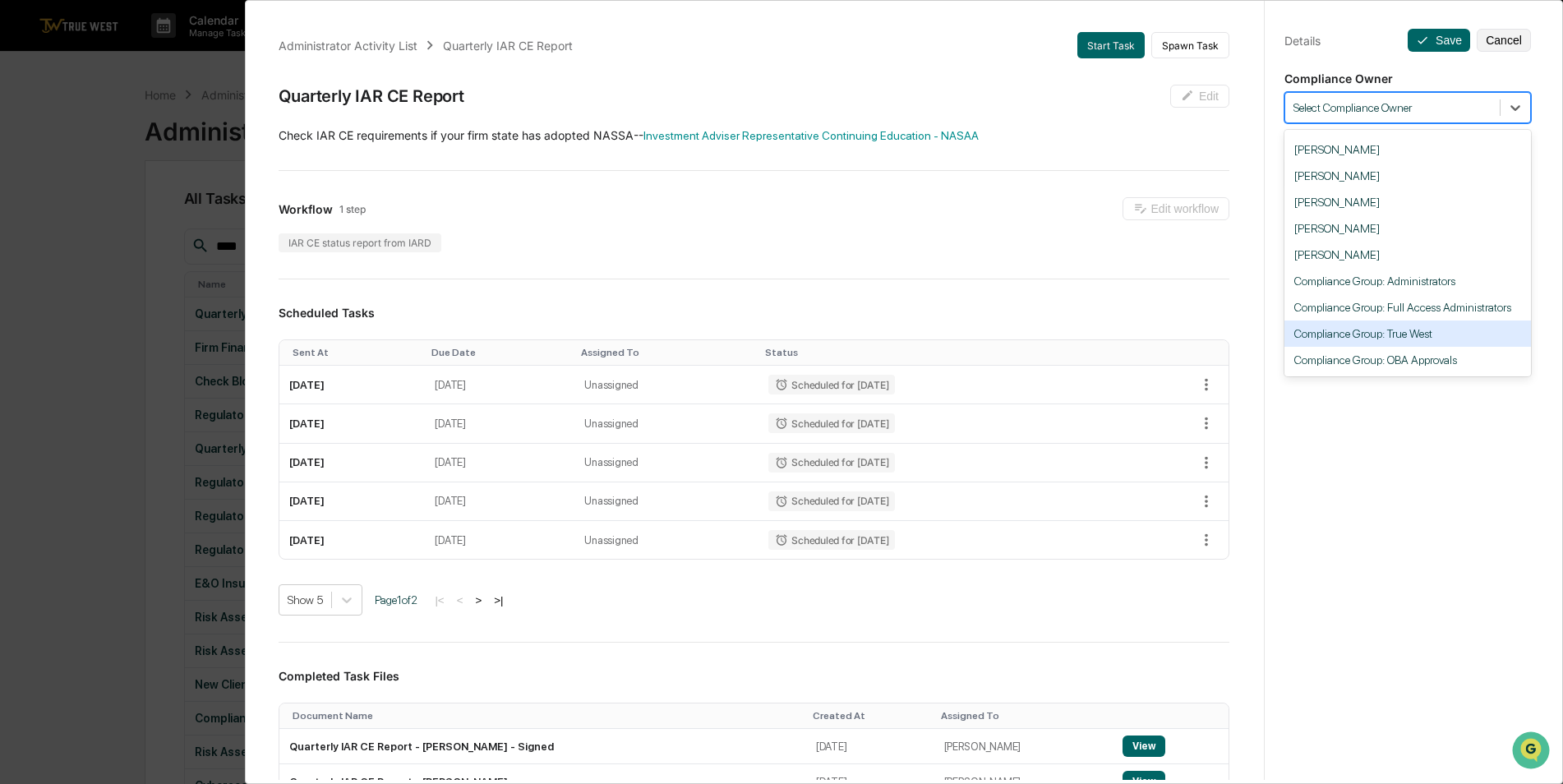
click at [1454, 340] on div "Compliance Group: True West" at bounding box center [1407, 334] width 247 height 27
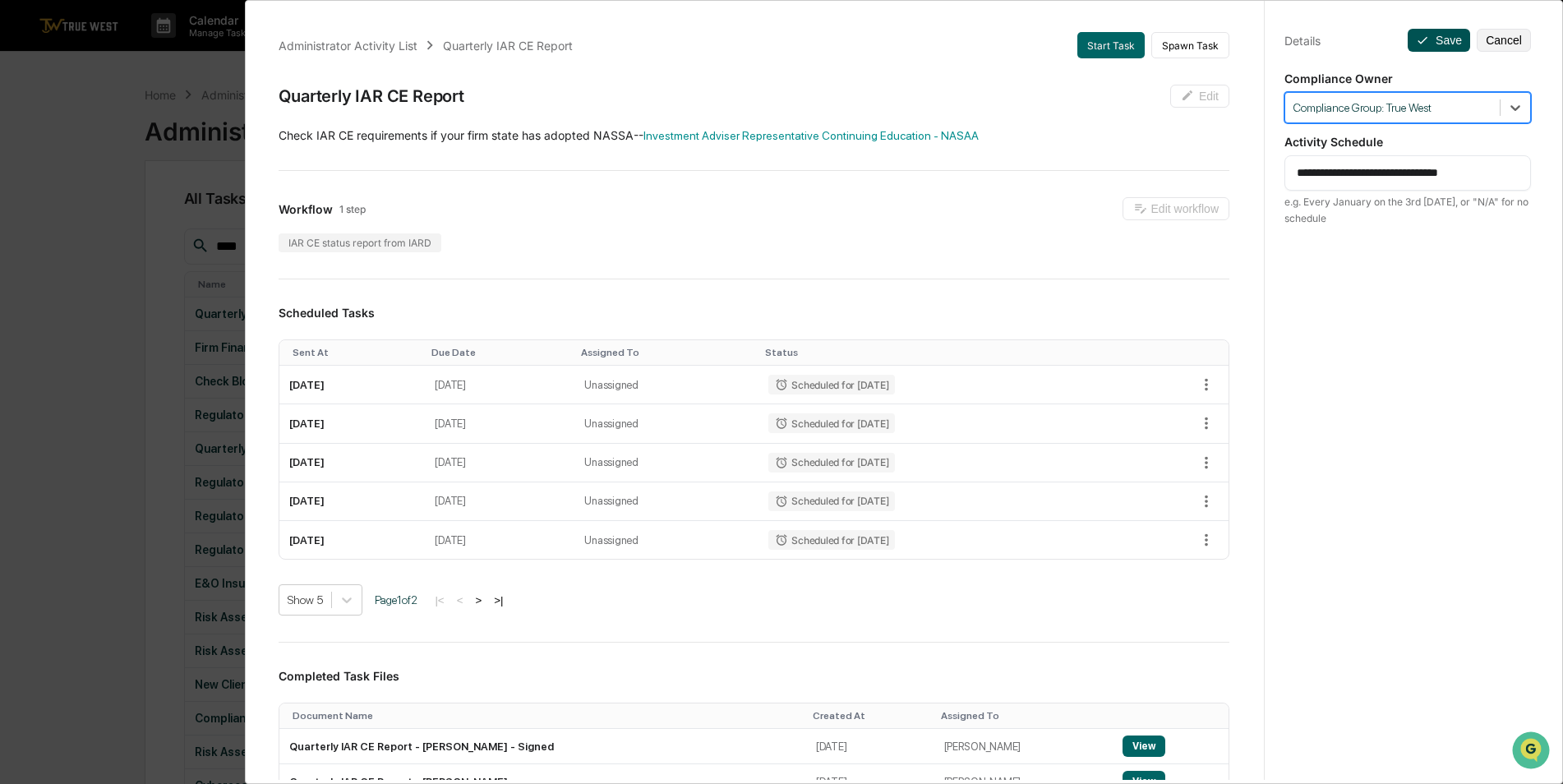
click at [1437, 40] on button "Save" at bounding box center [1439, 40] width 63 height 23
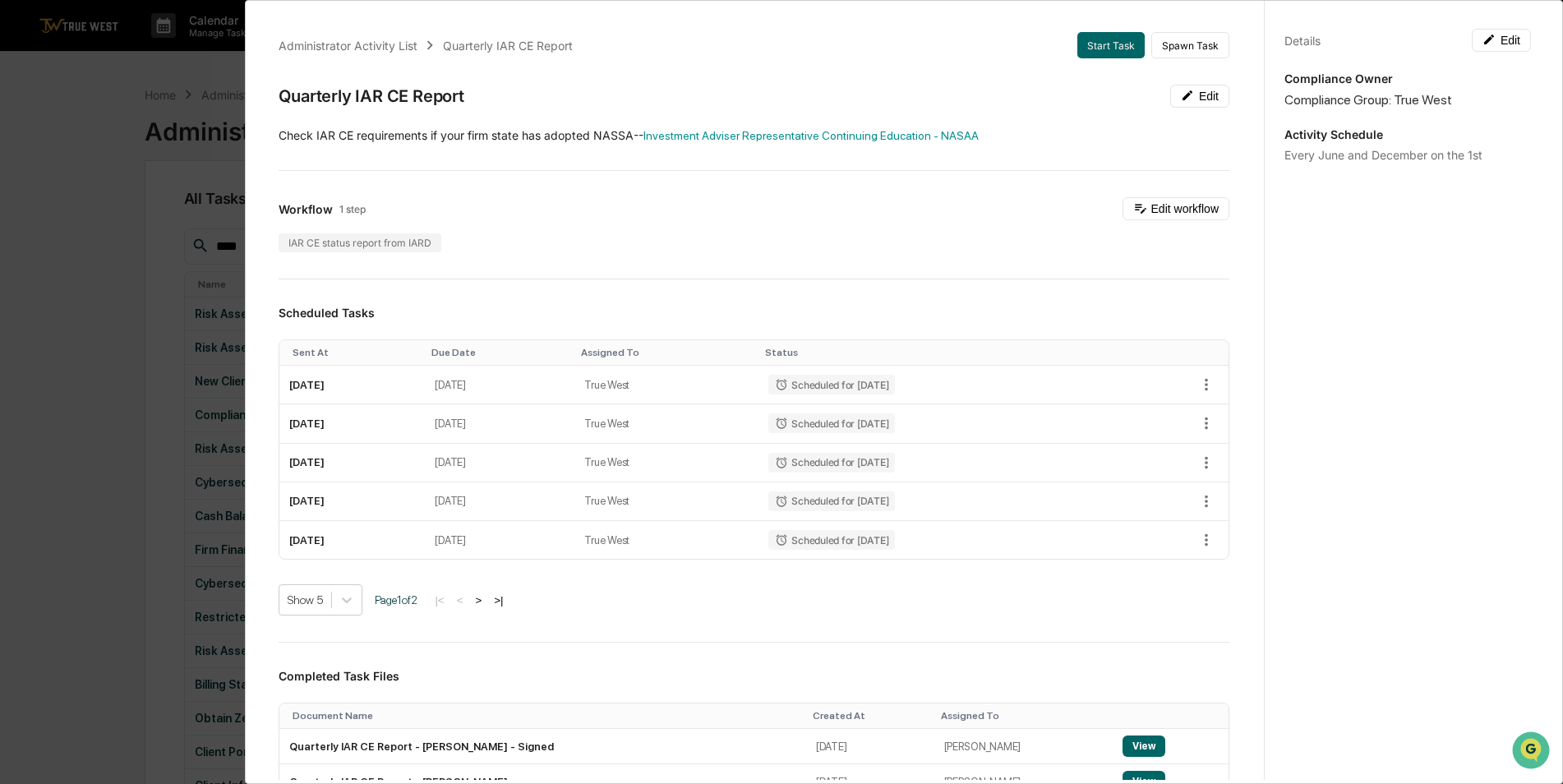
click at [99, 182] on div "Administrator Activity List Quarterly IAR CE Report Start Task Spawn Task Quart…" at bounding box center [782, 392] width 1563 height 784
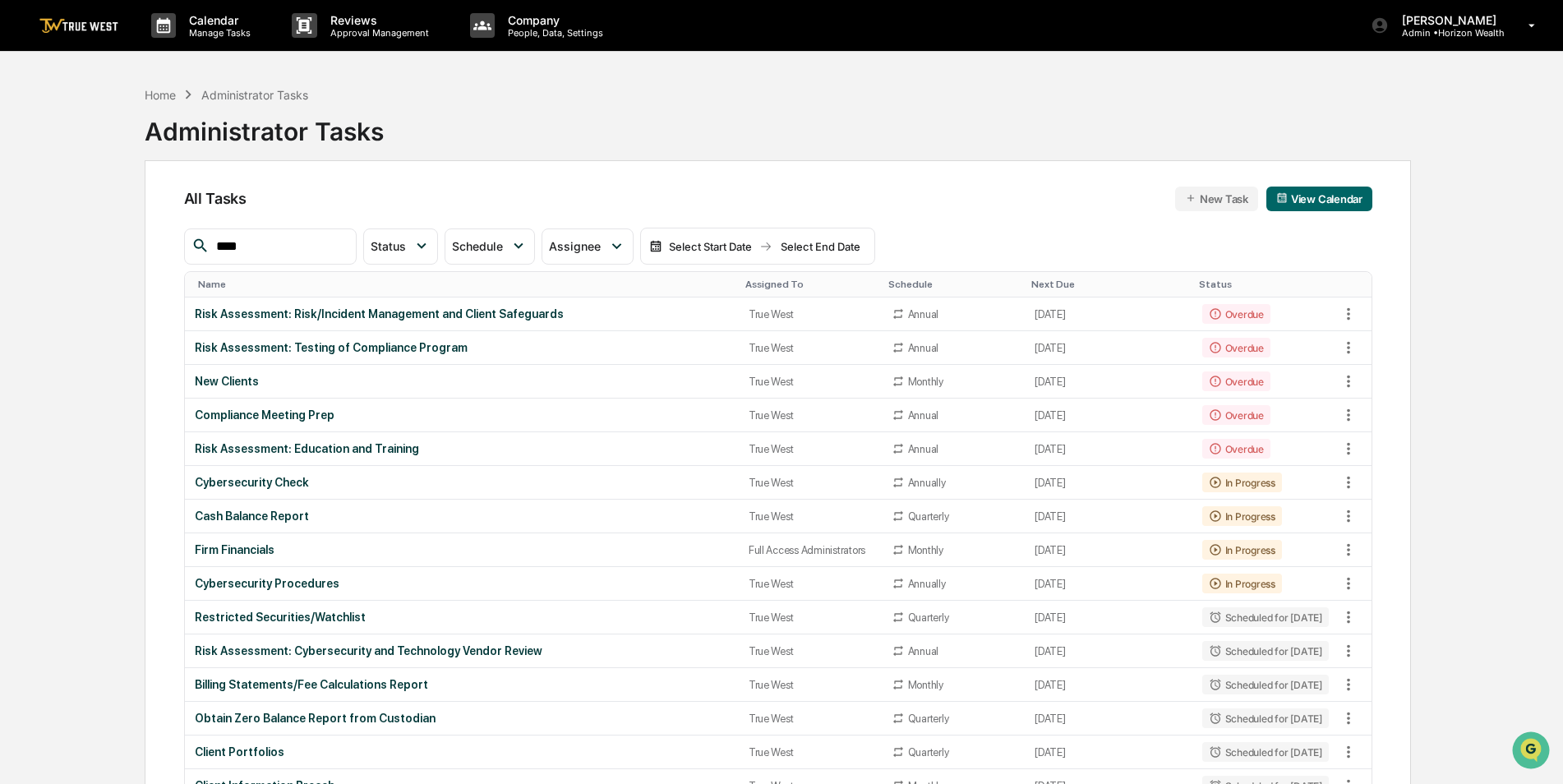
click at [753, 286] on div "Assigned To" at bounding box center [810, 284] width 130 height 11
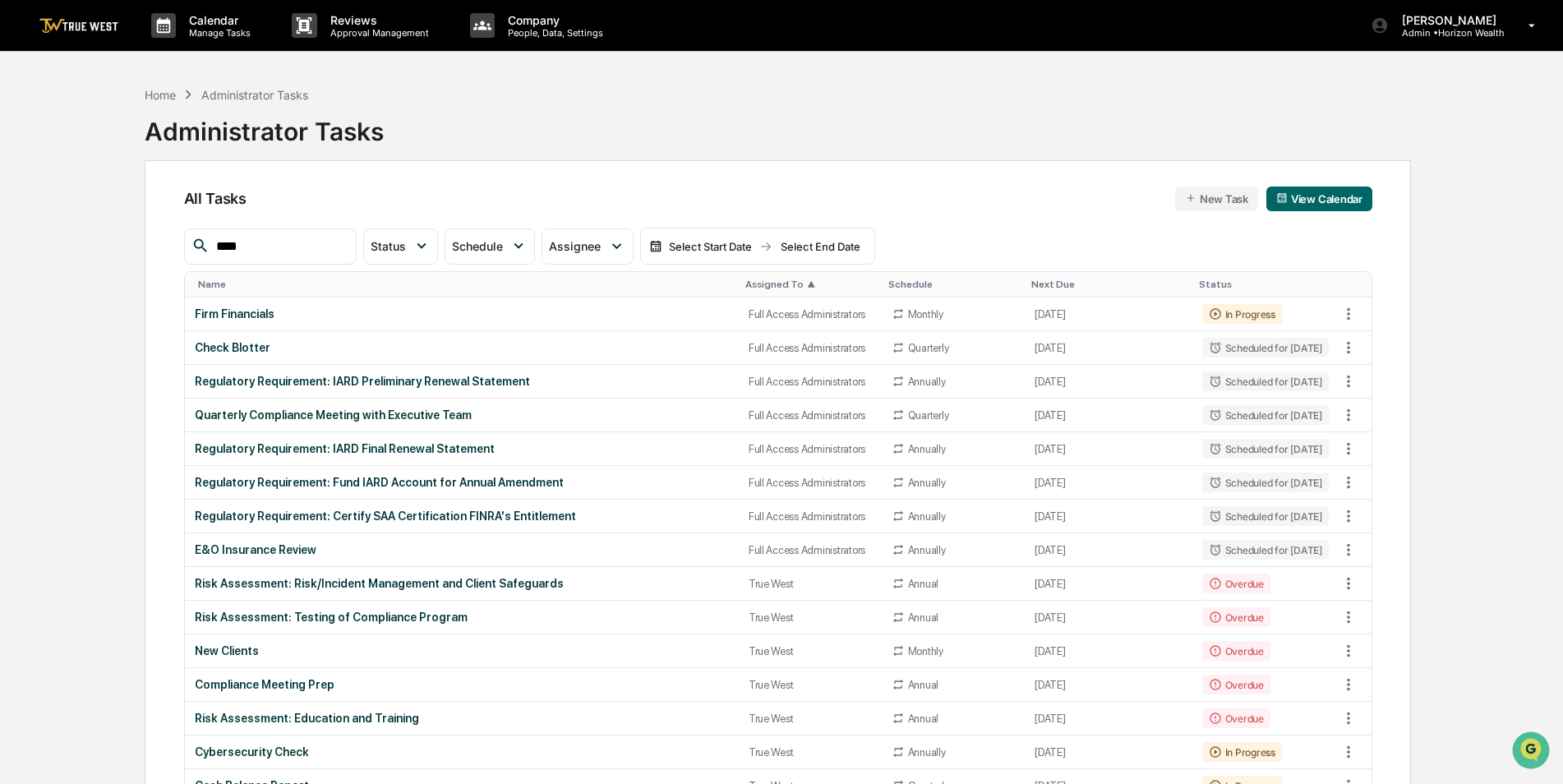
click at [753, 286] on div "Assigned To ▲" at bounding box center [810, 284] width 130 height 11
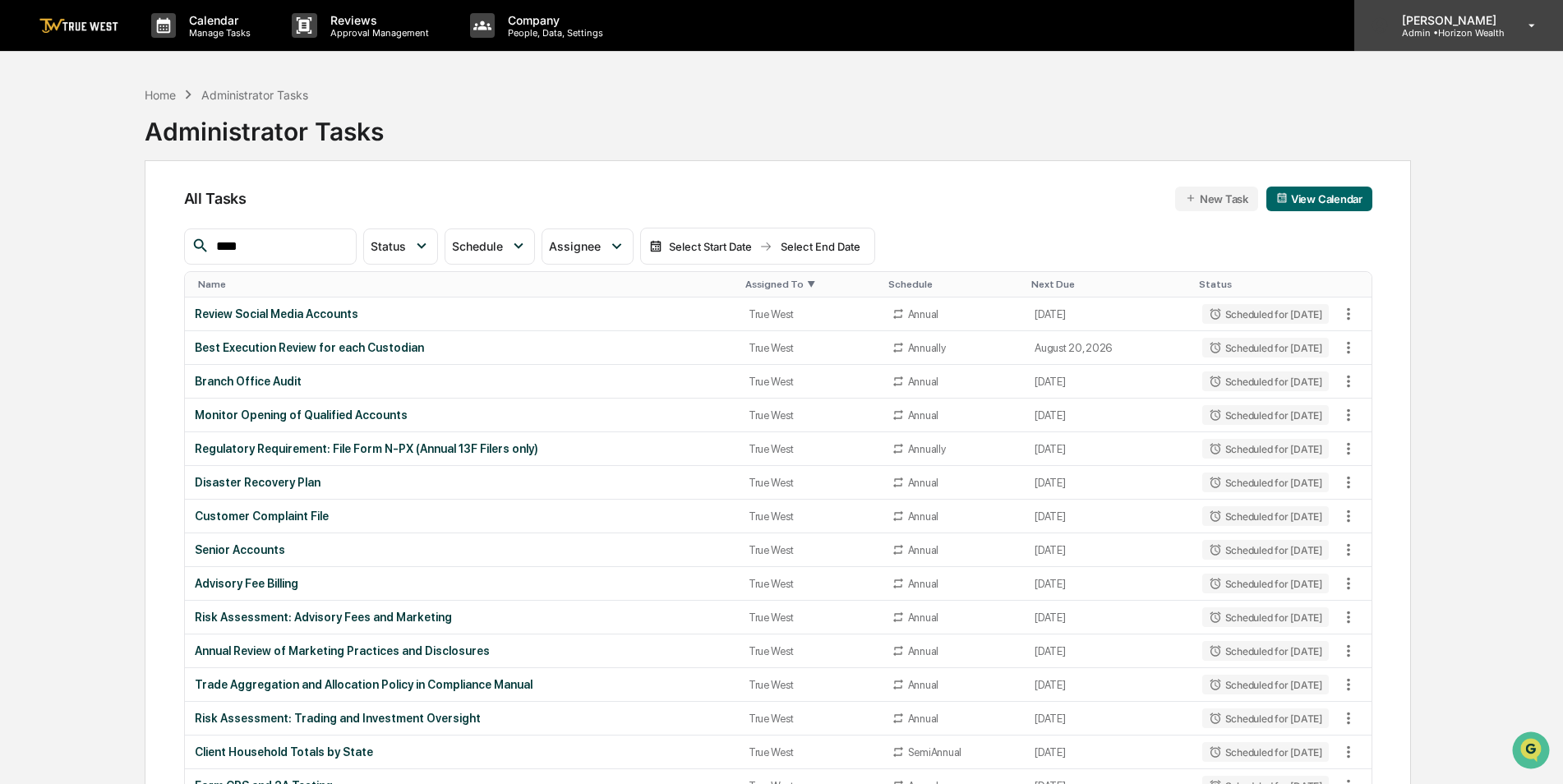
click at [1439, 37] on p "Admin • Horizon Wealth" at bounding box center [1446, 33] width 116 height 11
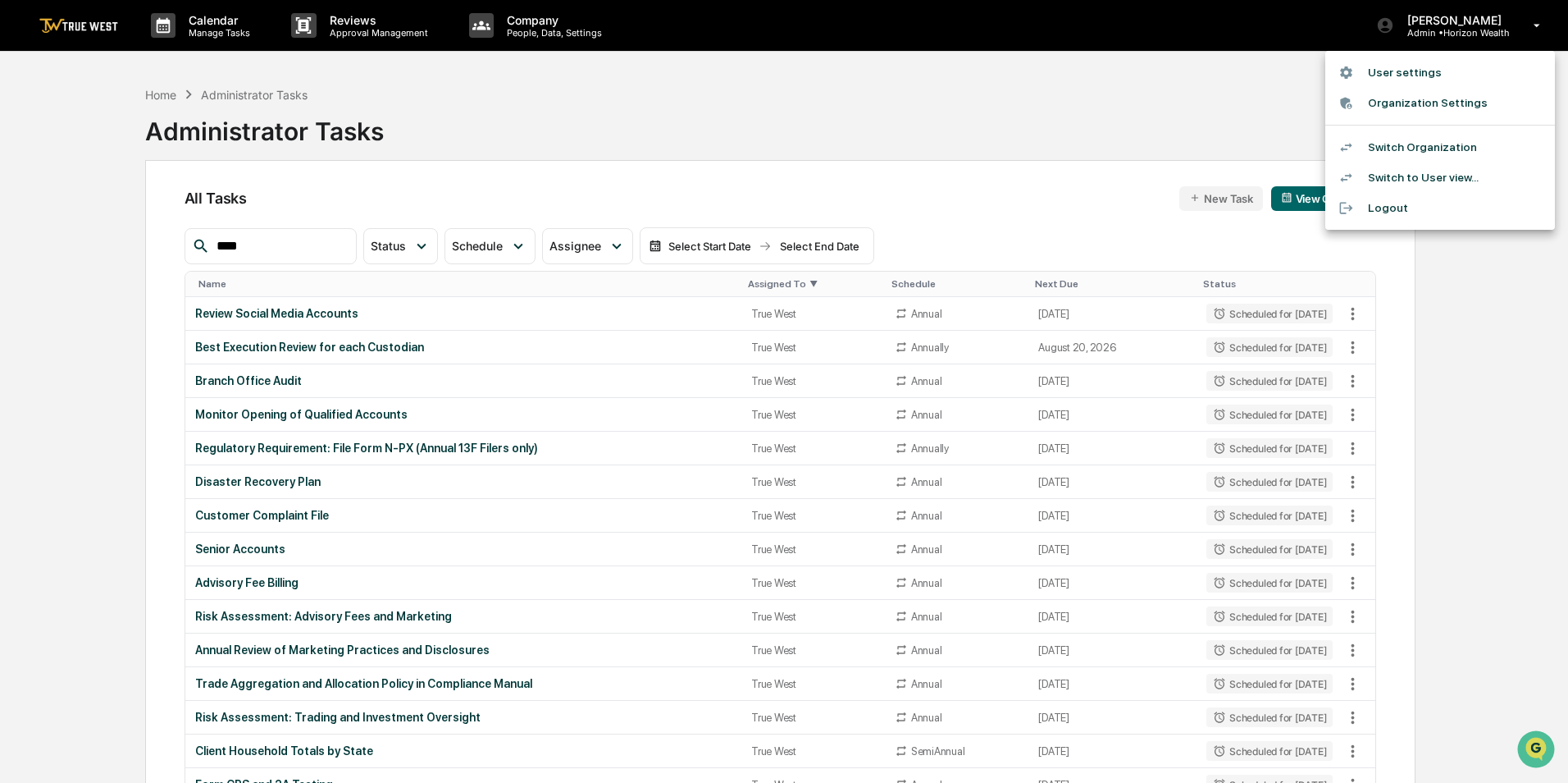
click at [1438, 149] on li "Switch Organization" at bounding box center [1439, 147] width 230 height 30
